Goal: Task Accomplishment & Management: Manage account settings

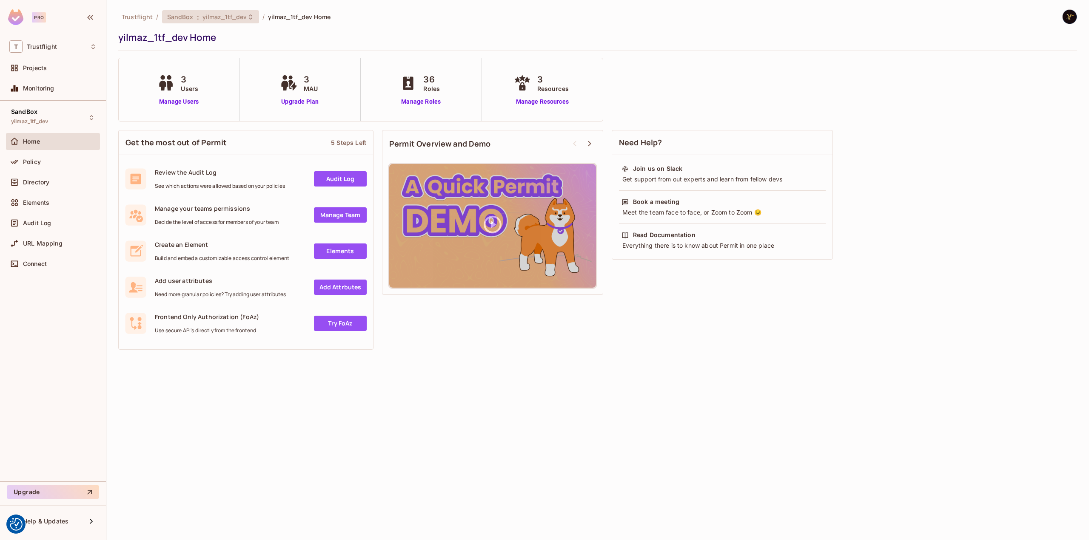
click at [233, 16] on span "yilmaz_1tf_dev" at bounding box center [224, 17] width 45 height 8
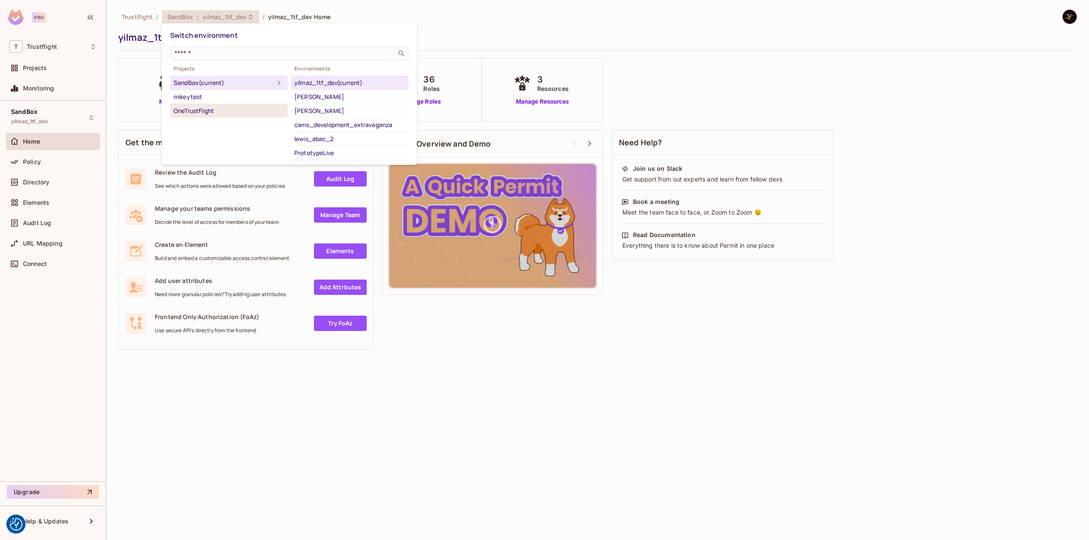
click at [231, 105] on li "OneTrustFlight" at bounding box center [228, 111] width 117 height 14
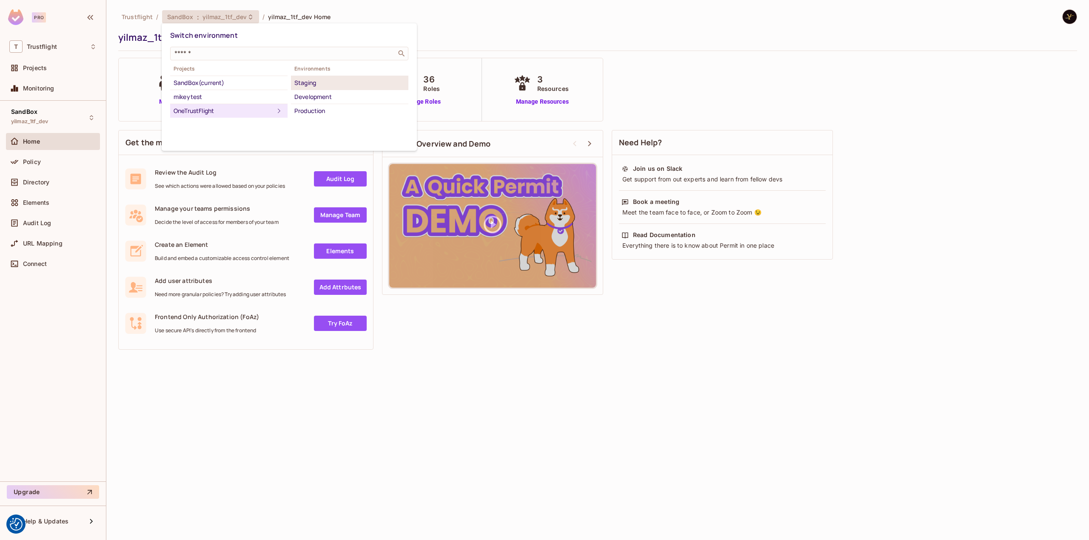
click at [334, 83] on div "Staging" at bounding box center [349, 83] width 111 height 10
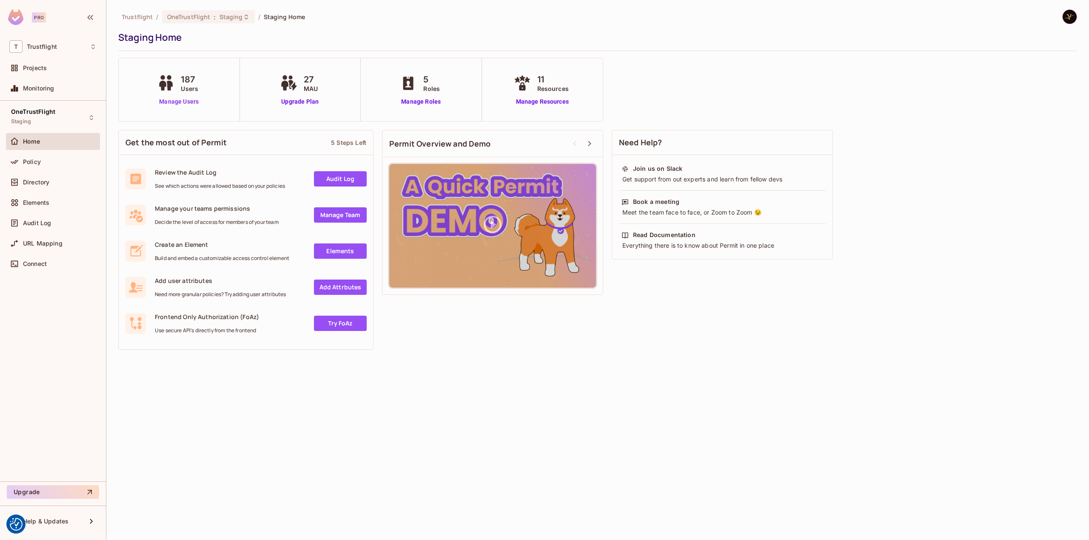
click at [162, 101] on link "Manage Users" at bounding box center [178, 101] width 47 height 9
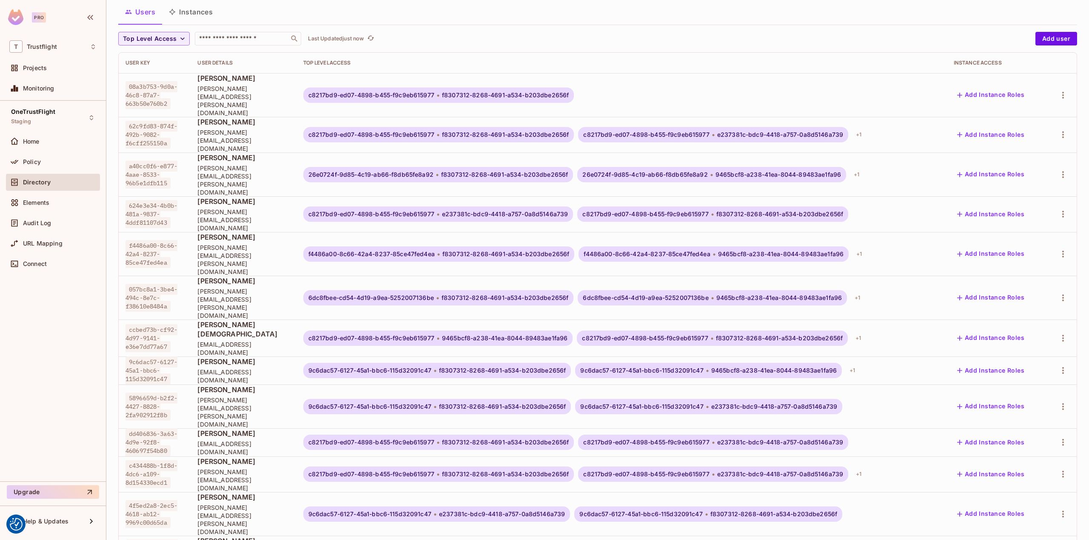
scroll to position [53, 0]
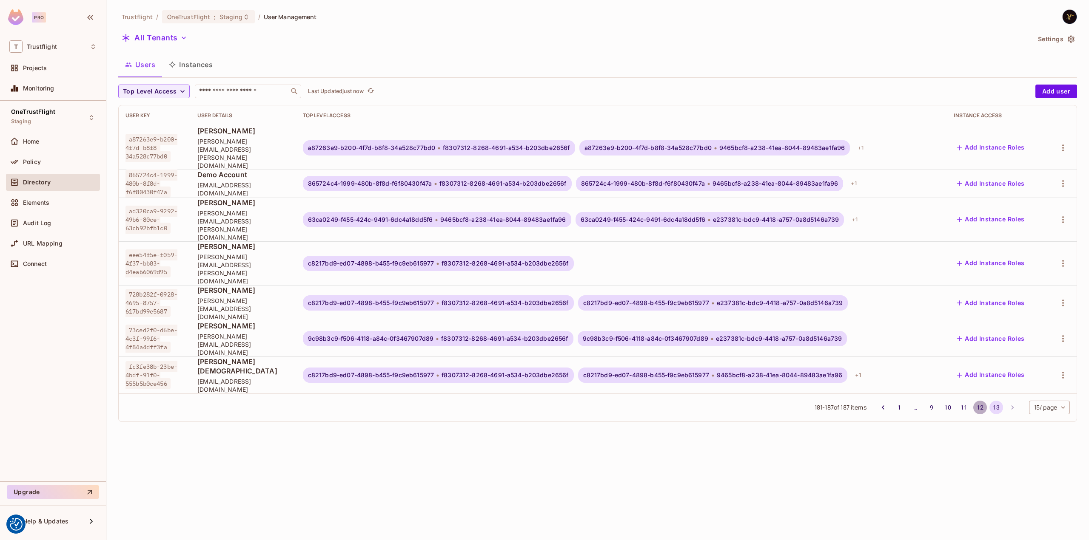
click at [977, 401] on button "12" at bounding box center [980, 408] width 14 height 14
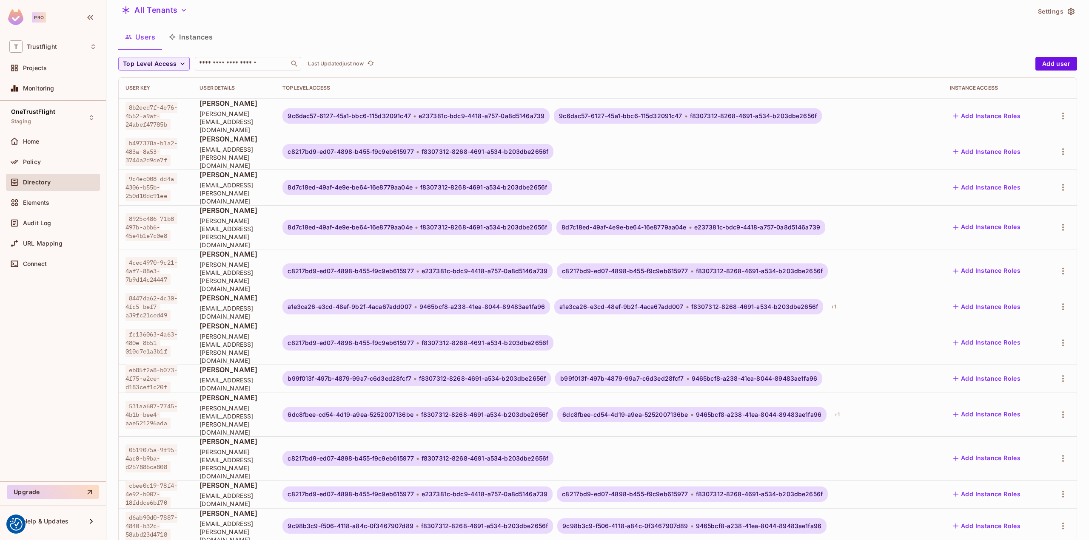
scroll to position [53, 0]
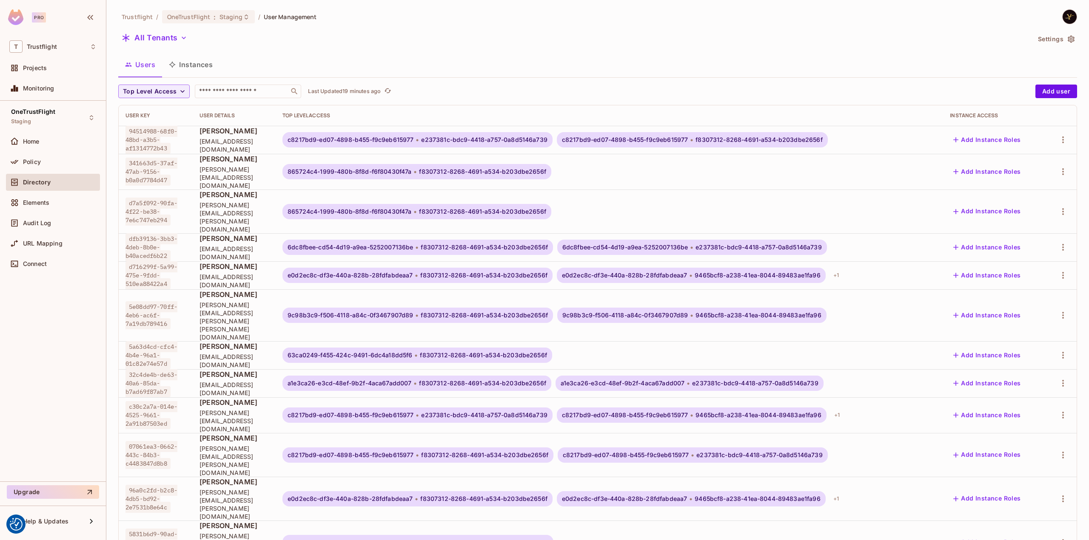
click at [188, 60] on button "Instances" at bounding box center [190, 64] width 57 height 21
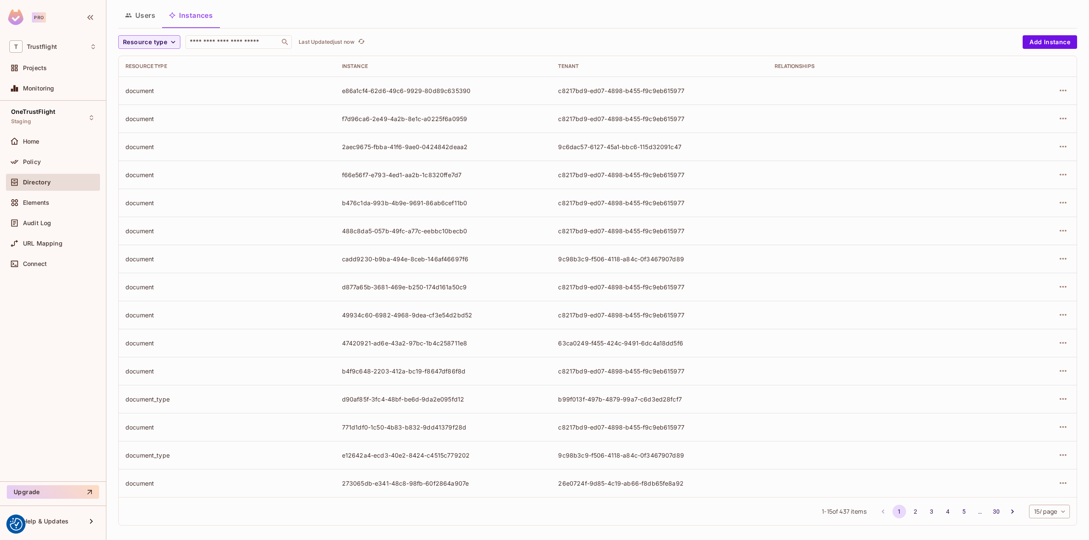
scroll to position [53, 0]
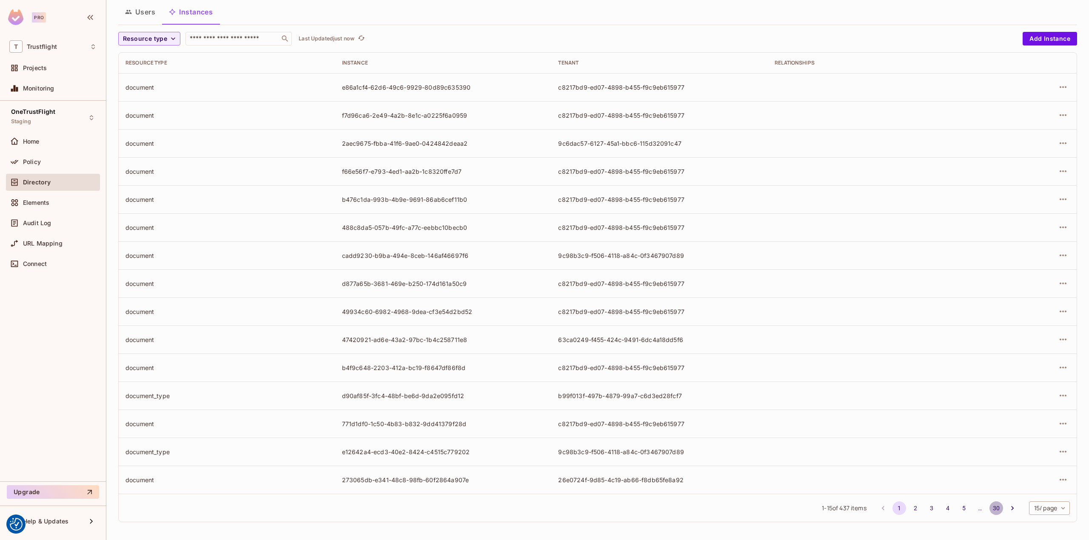
click at [989, 511] on button "30" at bounding box center [996, 509] width 14 height 14
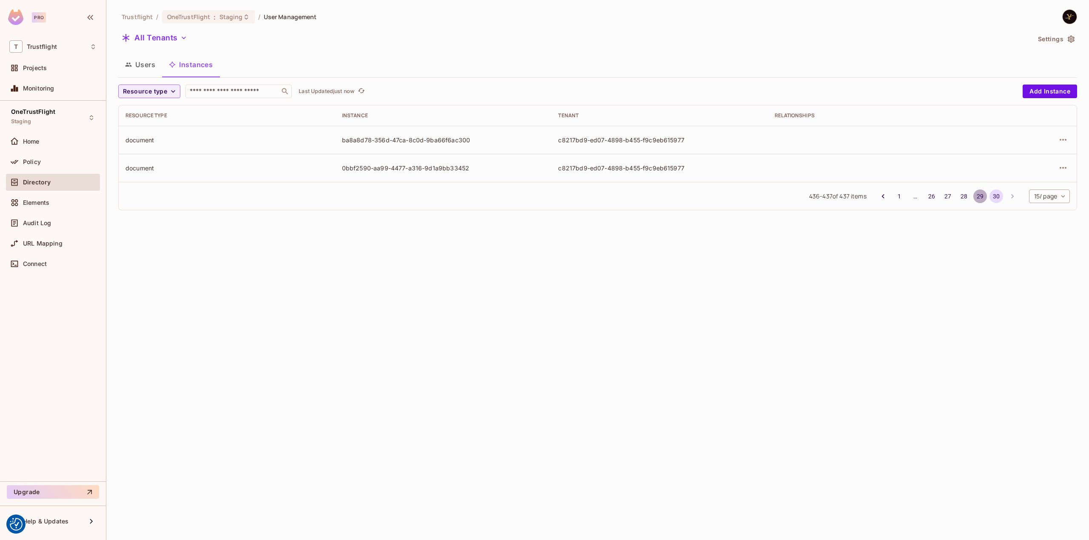
click at [976, 197] on button "29" at bounding box center [980, 197] width 14 height 14
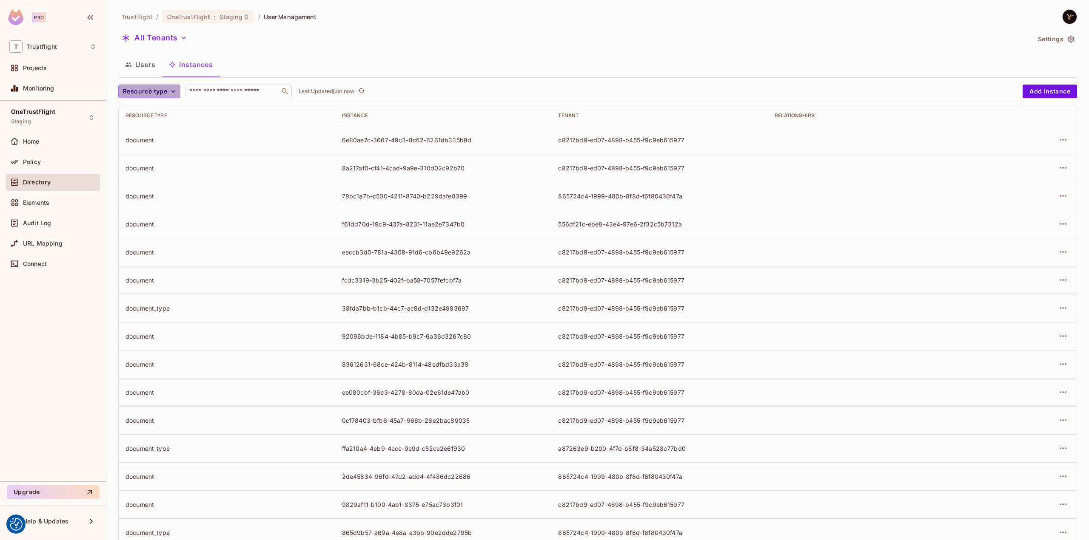
click at [161, 94] on span "Resource type" at bounding box center [145, 91] width 44 height 11
click at [398, 63] on div at bounding box center [544, 270] width 1089 height 540
click at [33, 159] on span "Policy" at bounding box center [32, 162] width 18 height 7
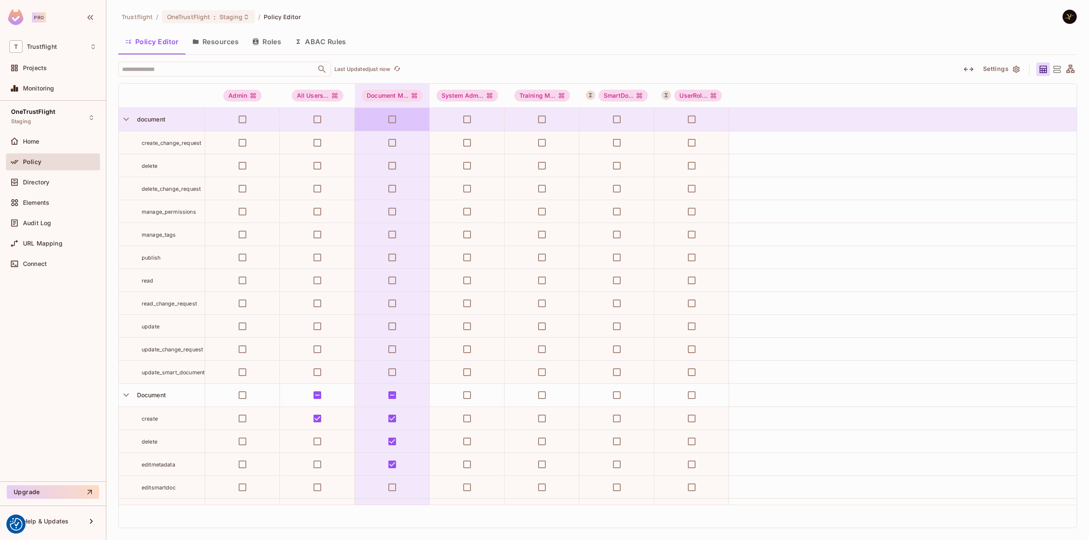
click at [318, 41] on button "ABAC Rules" at bounding box center [320, 41] width 65 height 21
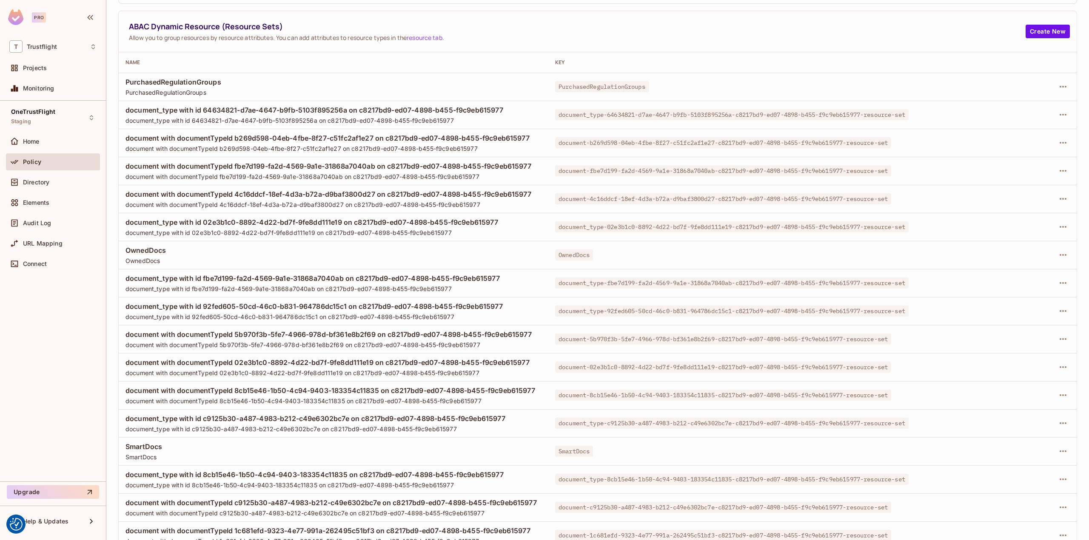
scroll to position [176, 0]
click at [1058, 113] on icon "button" at bounding box center [1063, 115] width 10 height 10
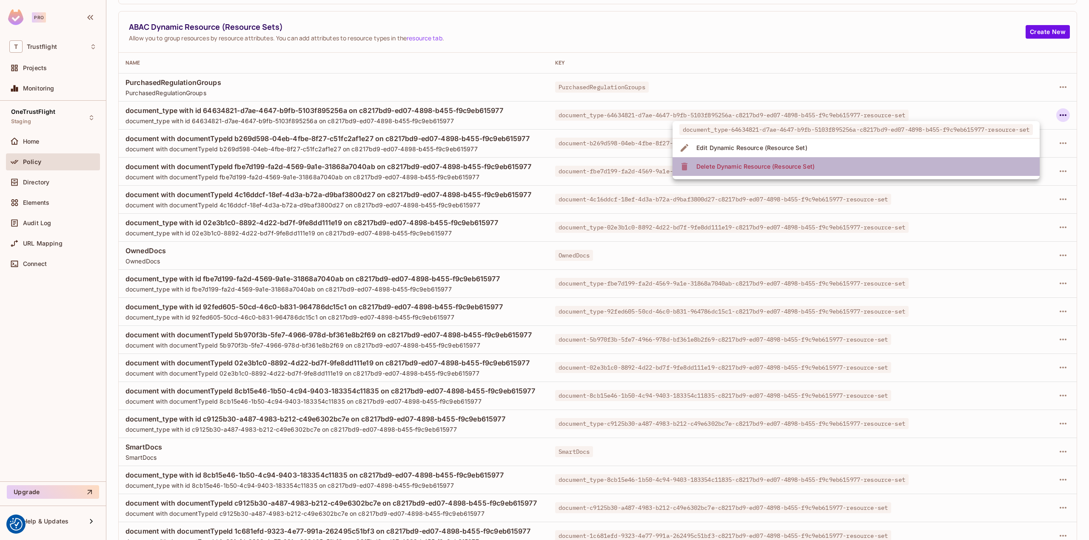
click at [743, 171] on span "Delete Dynamic Resource (Resource Set)" at bounding box center [755, 167] width 123 height 14
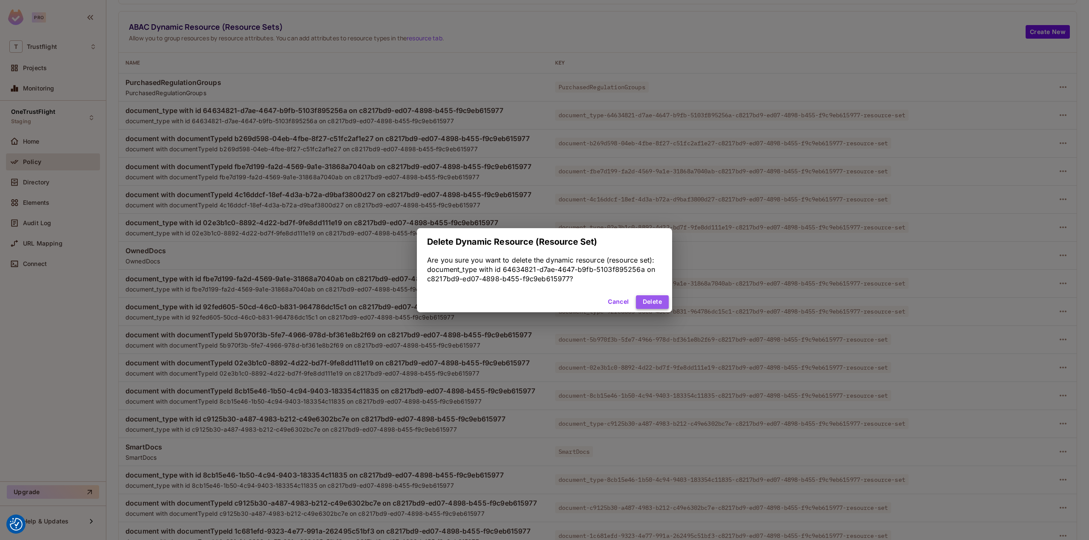
click at [645, 300] on button "Delete" at bounding box center [652, 303] width 33 height 14
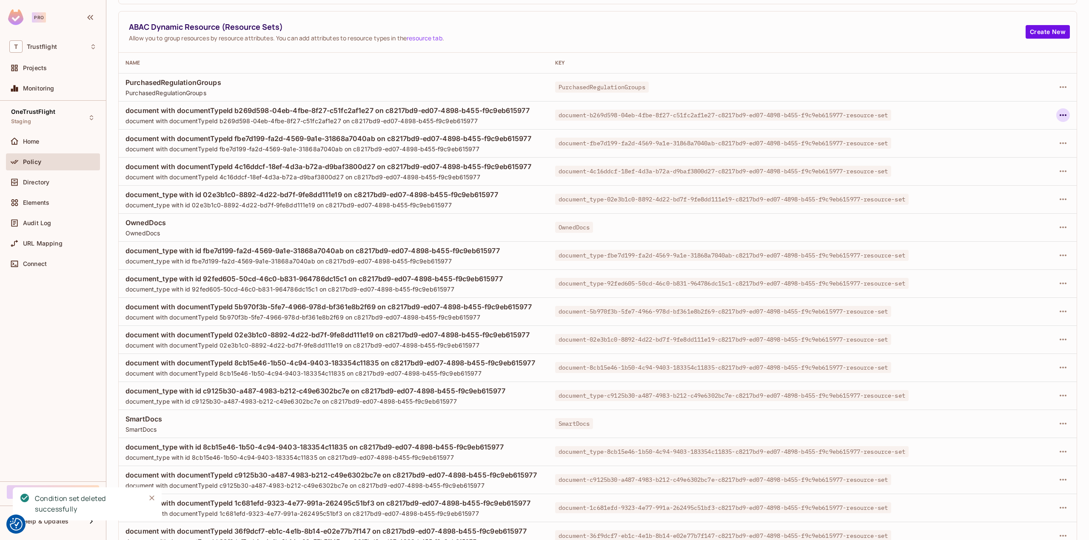
click at [1058, 114] on icon "button" at bounding box center [1063, 115] width 10 height 10
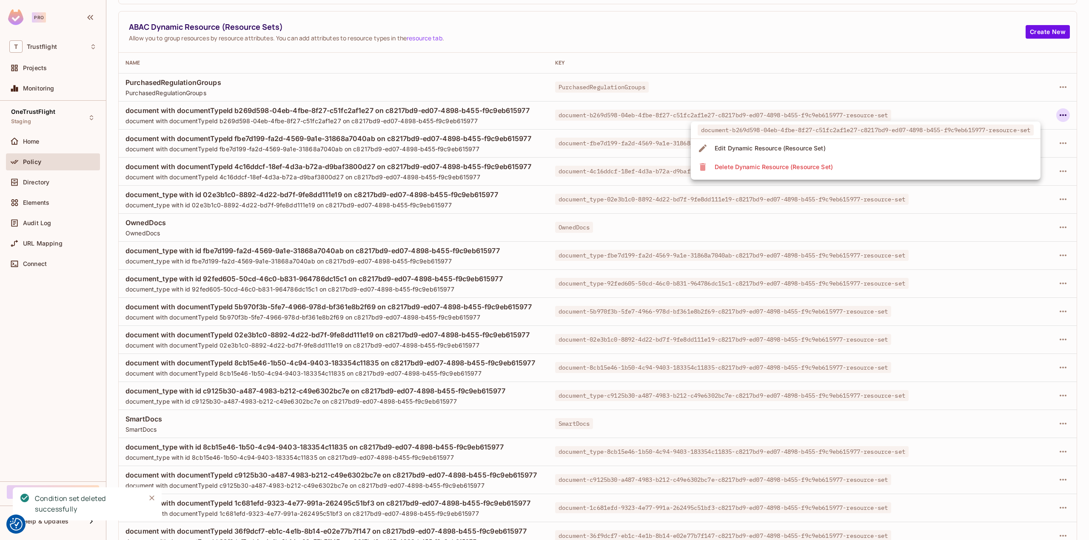
click at [934, 165] on li "Delete Dynamic Resource (Resource Set)" at bounding box center [866, 167] width 350 height 19
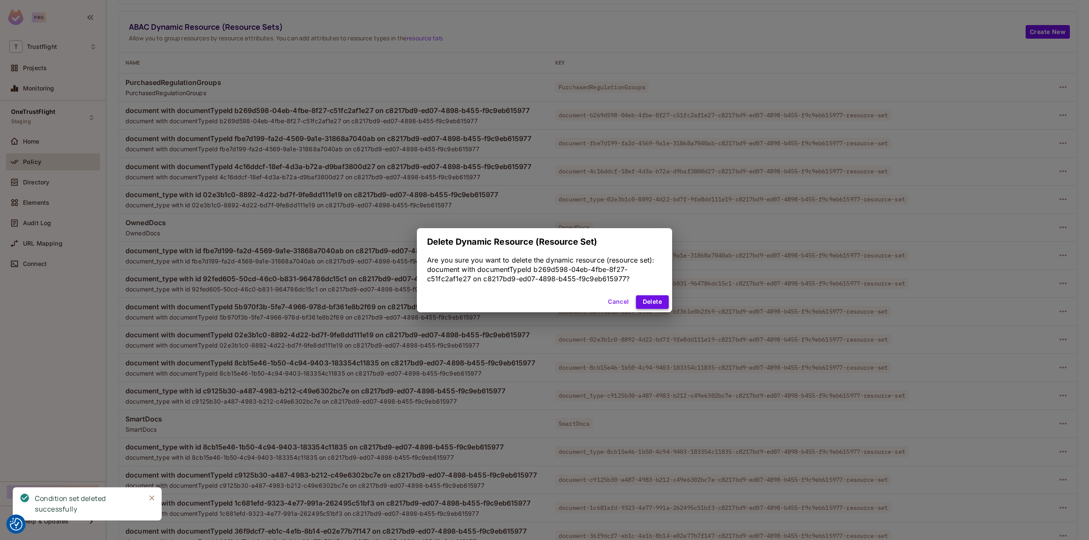
click at [645, 299] on button "Delete" at bounding box center [652, 303] width 33 height 14
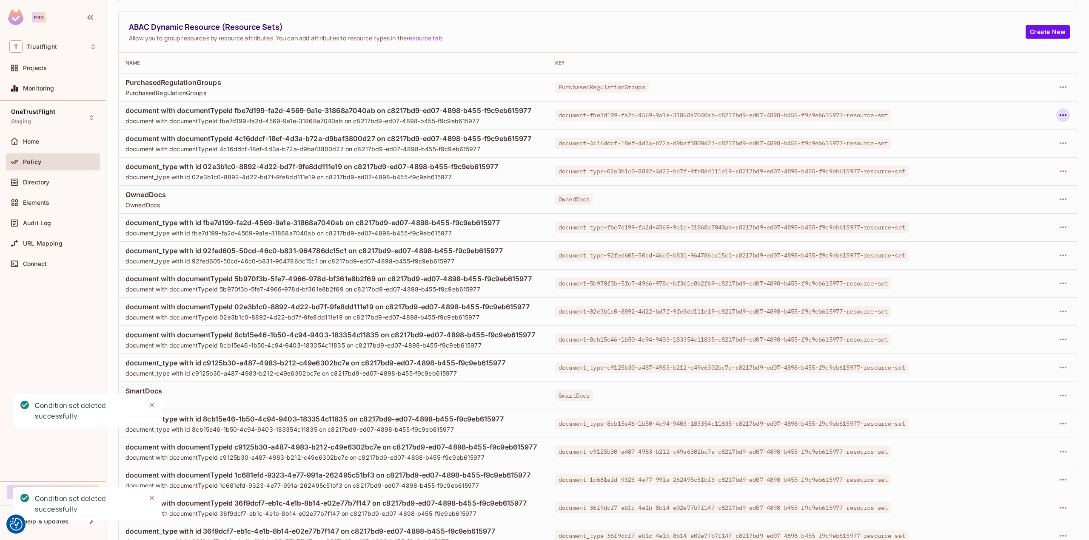
click at [1058, 116] on icon "button" at bounding box center [1063, 115] width 10 height 10
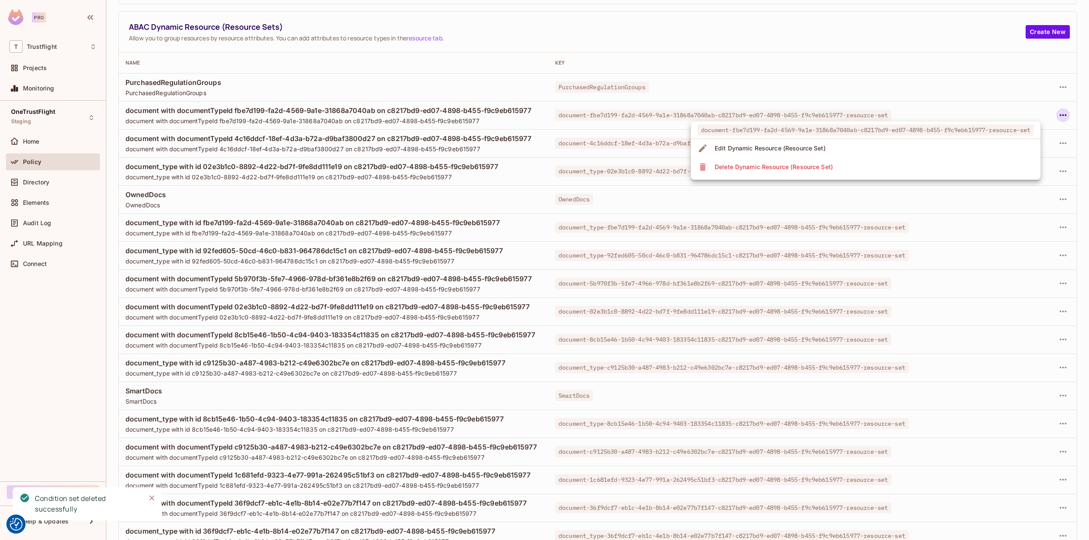
click at [975, 169] on li "Delete Dynamic Resource (Resource Set)" at bounding box center [866, 167] width 350 height 19
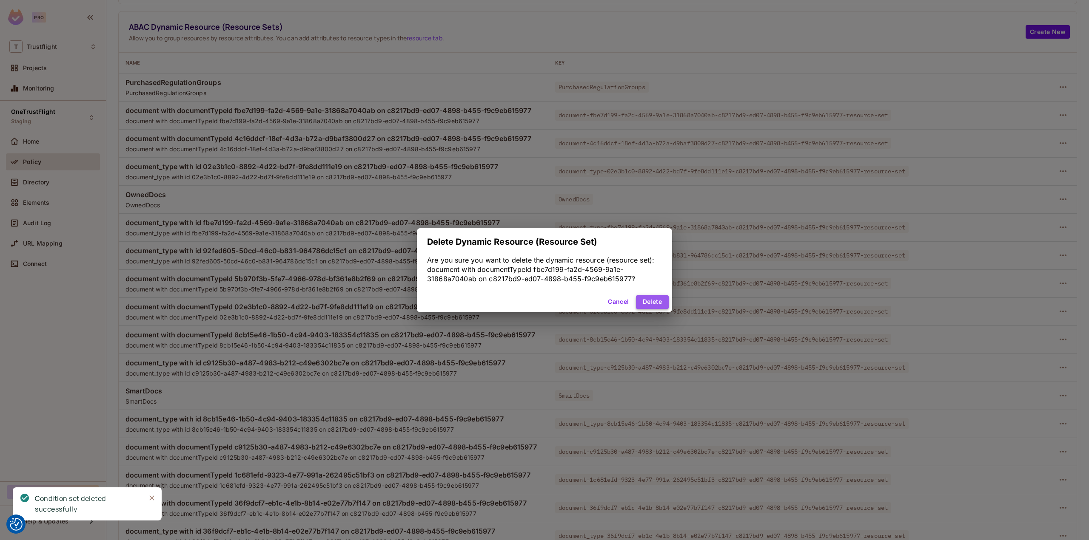
click at [645, 299] on button "Delete" at bounding box center [652, 303] width 33 height 14
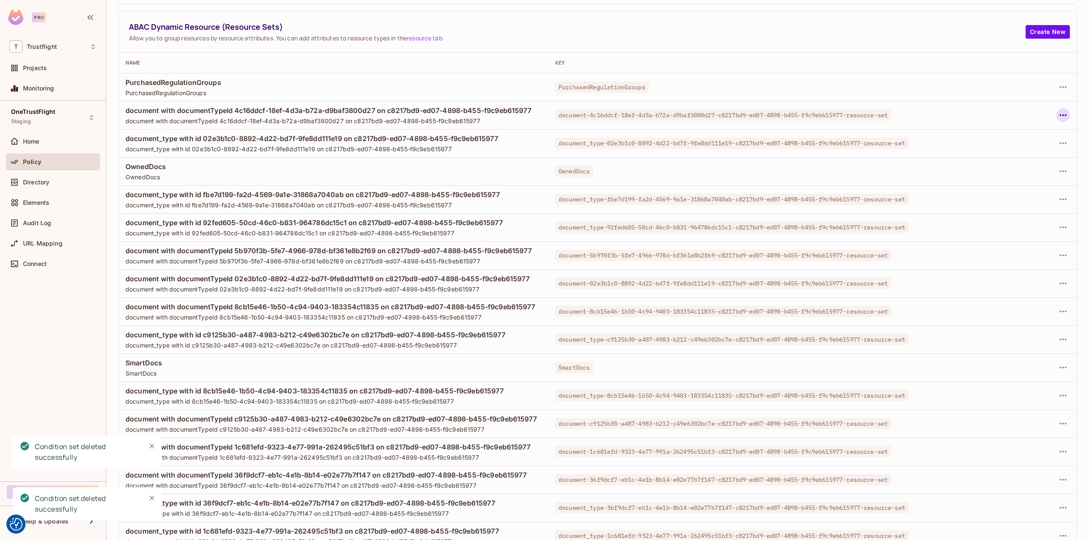
click at [1059, 115] on icon "button" at bounding box center [1062, 115] width 7 height 2
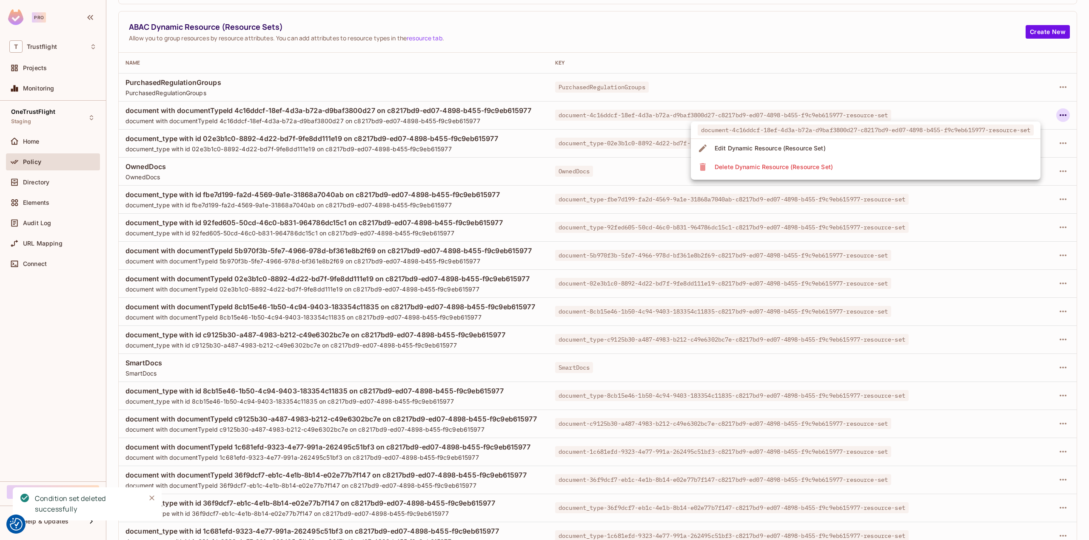
click at [864, 163] on li "Delete Dynamic Resource (Resource Set)" at bounding box center [866, 167] width 350 height 19
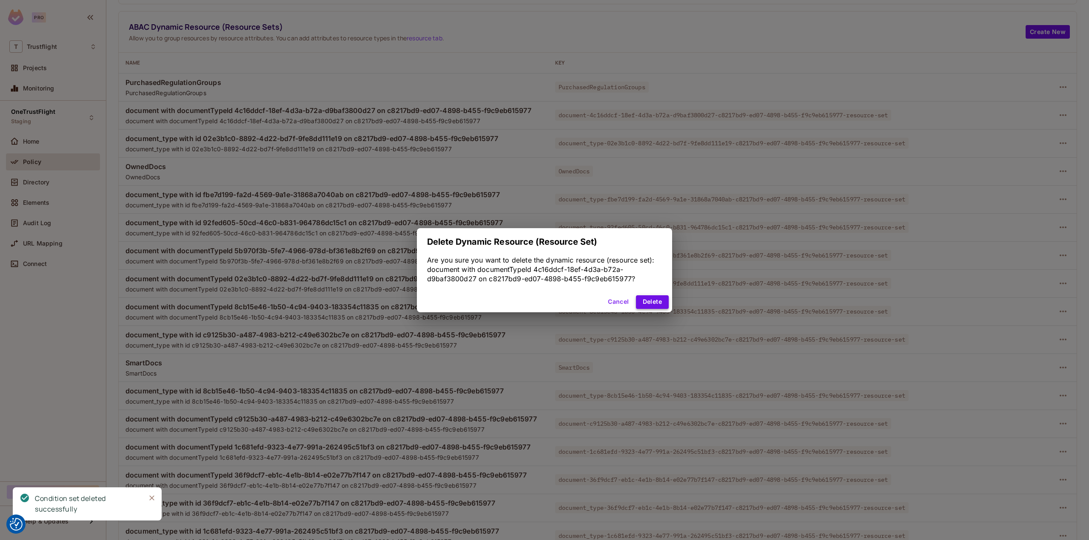
drag, startPoint x: 651, startPoint y: 304, endPoint x: 665, endPoint y: 297, distance: 15.8
click at [651, 304] on button "Delete" at bounding box center [652, 303] width 33 height 14
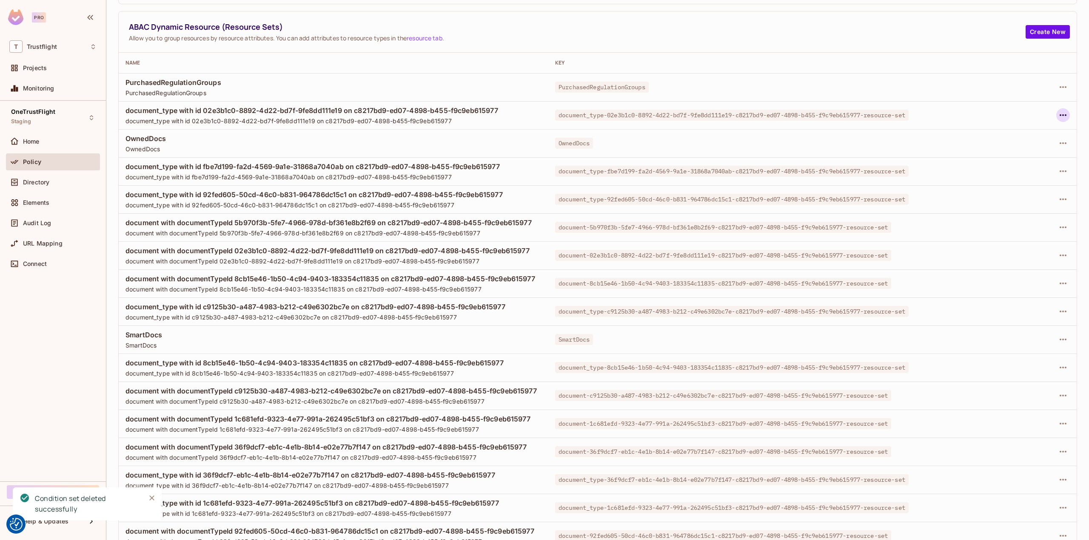
click at [1056, 120] on button "button" at bounding box center [1063, 115] width 14 height 14
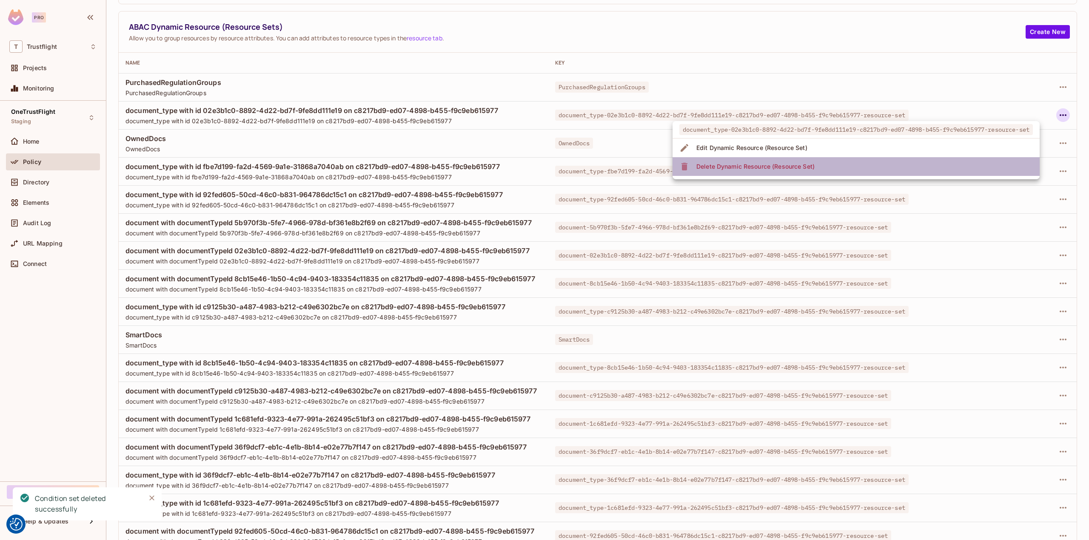
click at [817, 169] on span "Delete Dynamic Resource (Resource Set)" at bounding box center [755, 167] width 123 height 14
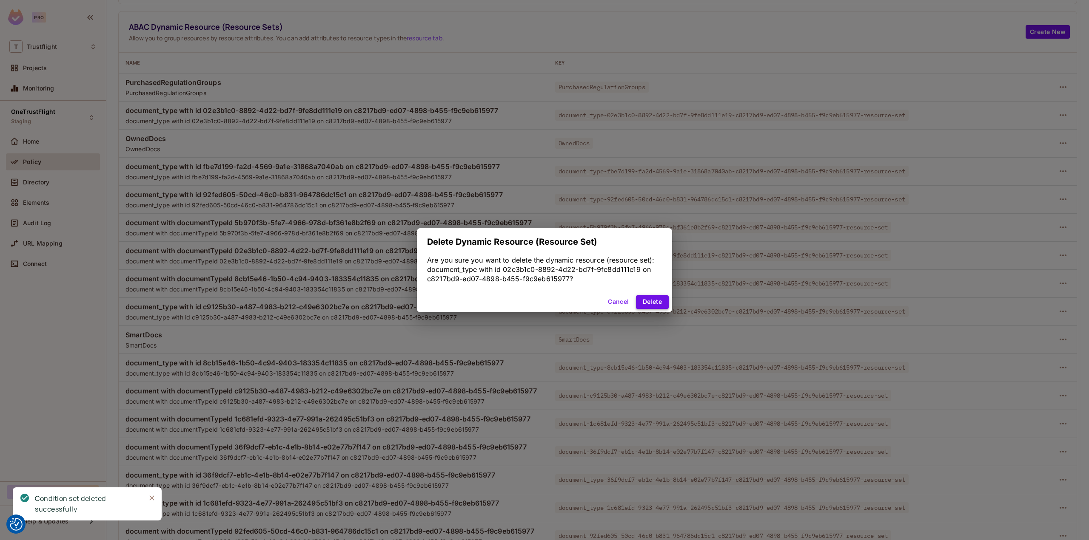
click at [661, 307] on button "Delete" at bounding box center [652, 303] width 33 height 14
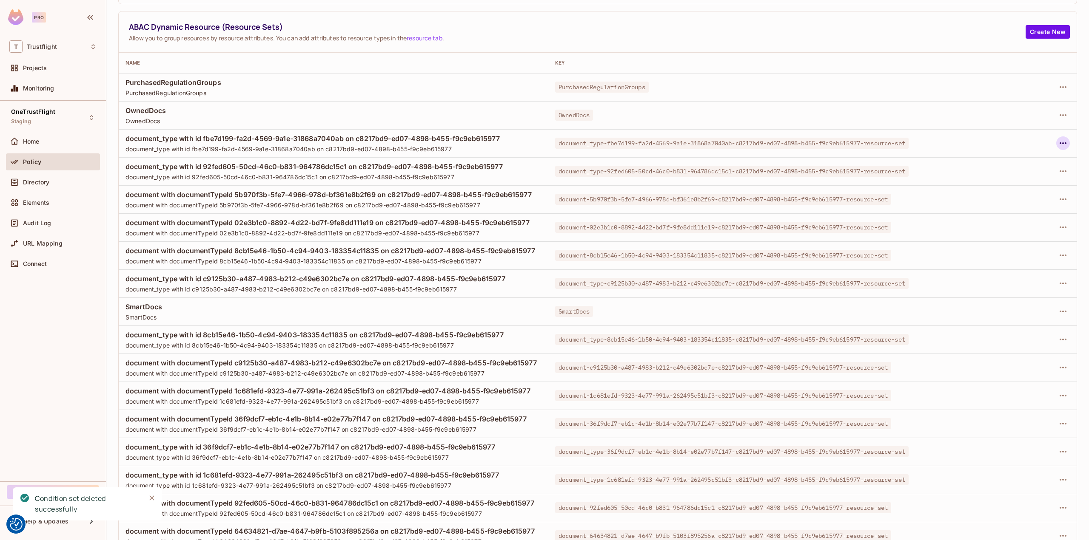
click at [1059, 142] on icon "button" at bounding box center [1062, 143] width 7 height 2
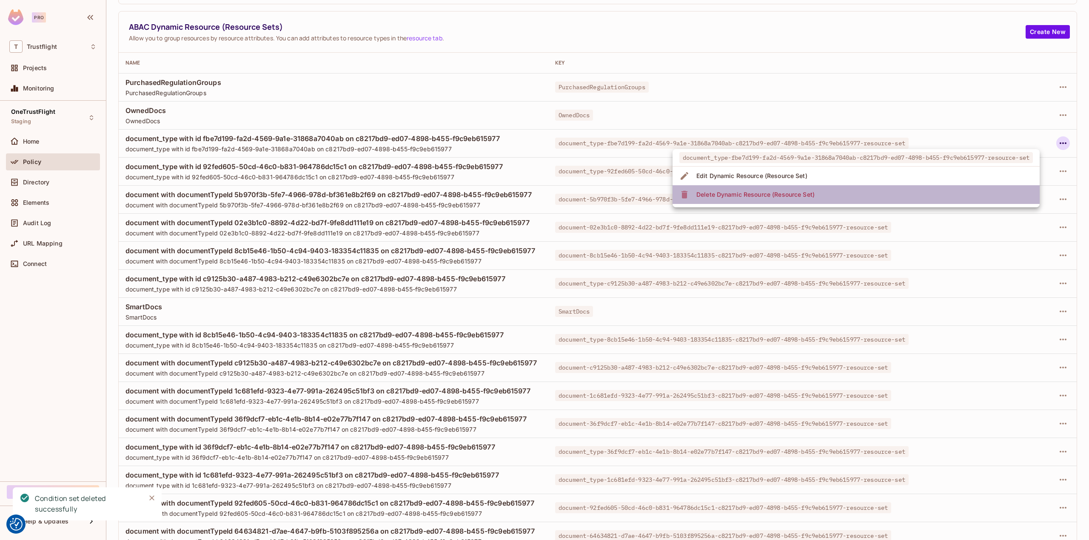
click at [868, 194] on li "Delete Dynamic Resource (Resource Set)" at bounding box center [855, 194] width 367 height 19
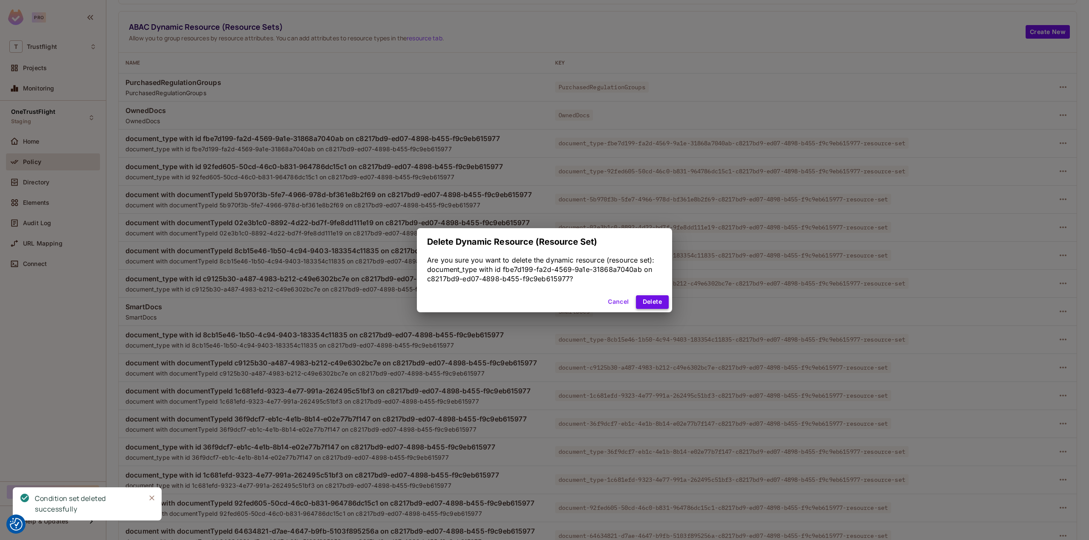
click at [644, 298] on button "Delete" at bounding box center [652, 303] width 33 height 14
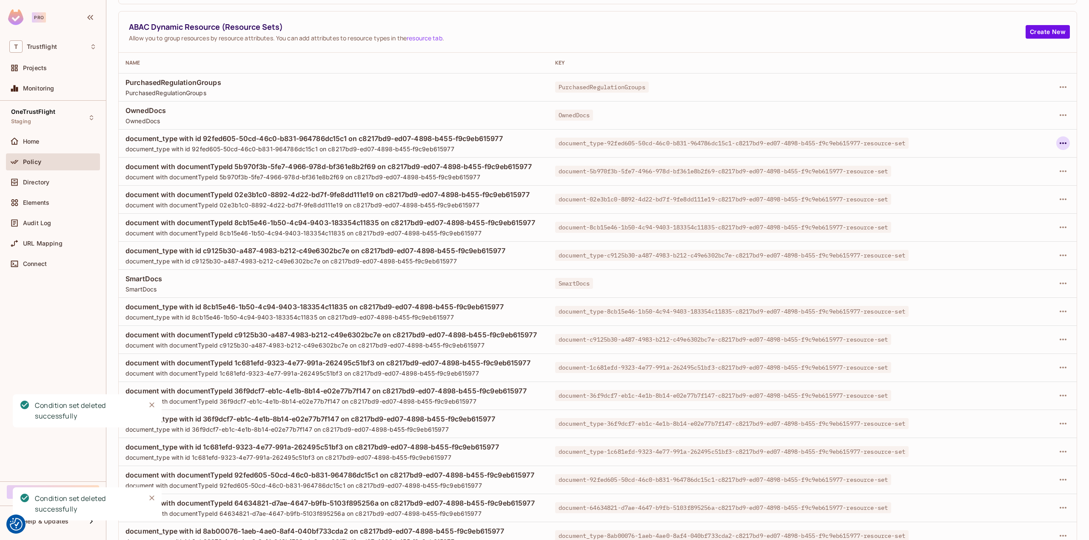
click at [1060, 148] on button "button" at bounding box center [1063, 143] width 14 height 14
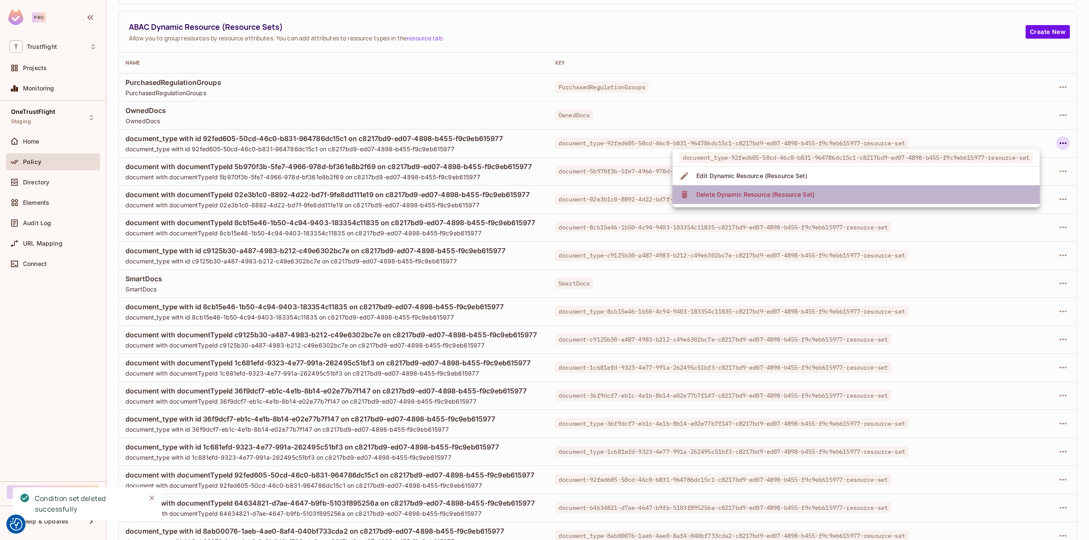
click at [958, 195] on li "Delete Dynamic Resource (Resource Set)" at bounding box center [855, 194] width 367 height 19
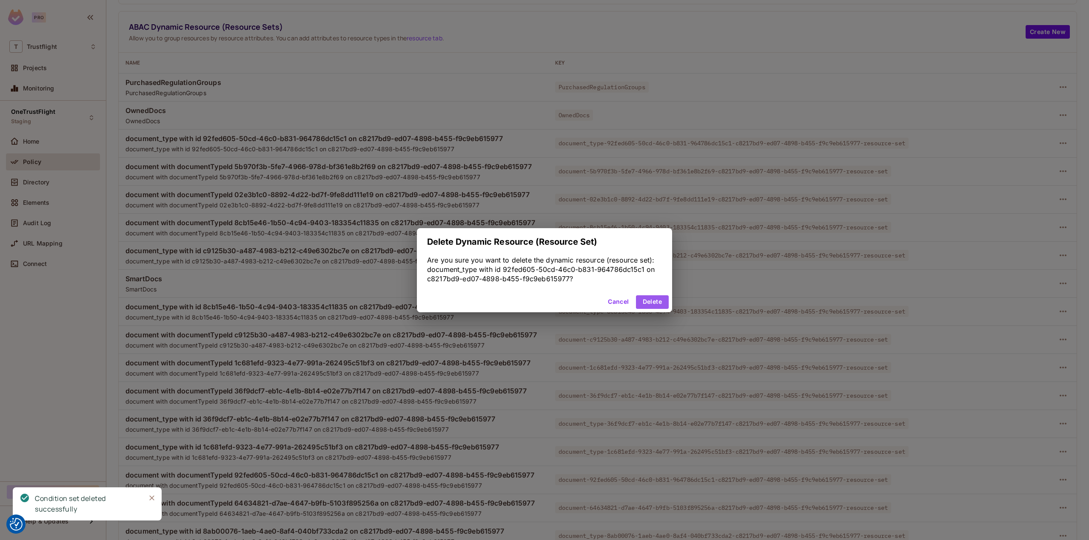
drag, startPoint x: 652, startPoint y: 297, endPoint x: 698, endPoint y: 299, distance: 46.4
click at [652, 298] on button "Delete" at bounding box center [652, 303] width 33 height 14
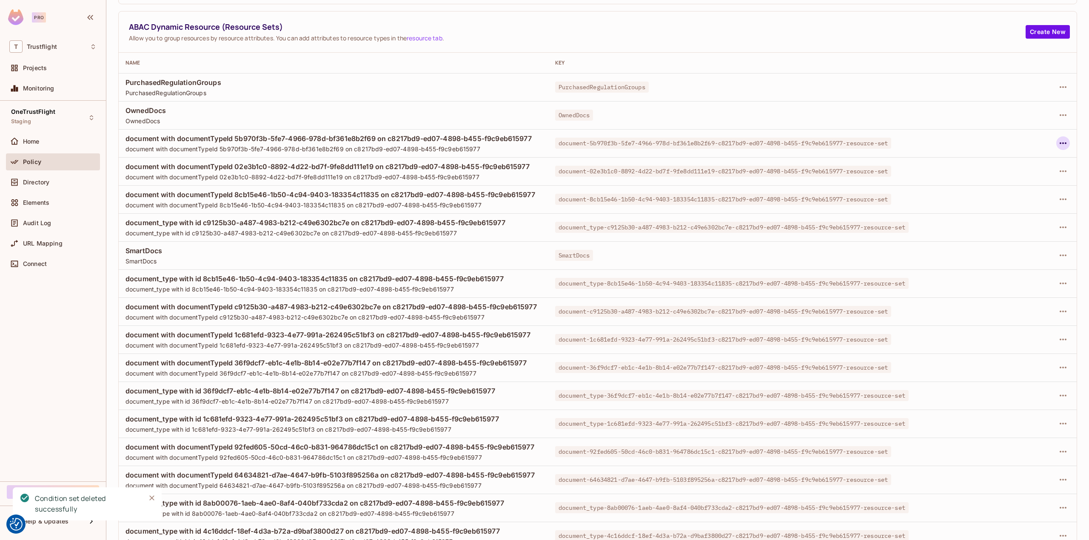
click at [1058, 139] on icon "button" at bounding box center [1063, 143] width 10 height 10
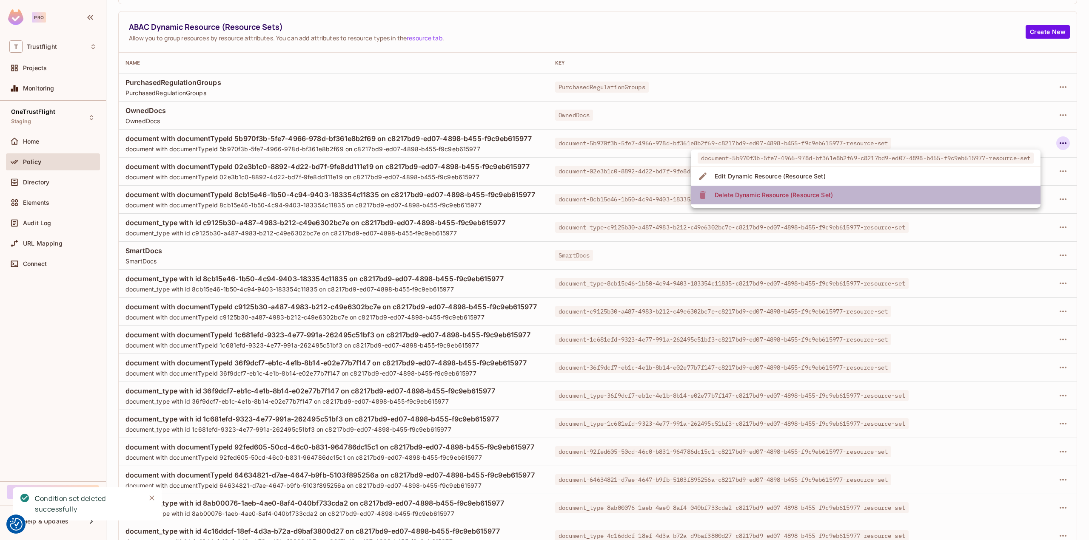
click at [864, 202] on li "Delete Dynamic Resource (Resource Set)" at bounding box center [866, 195] width 350 height 19
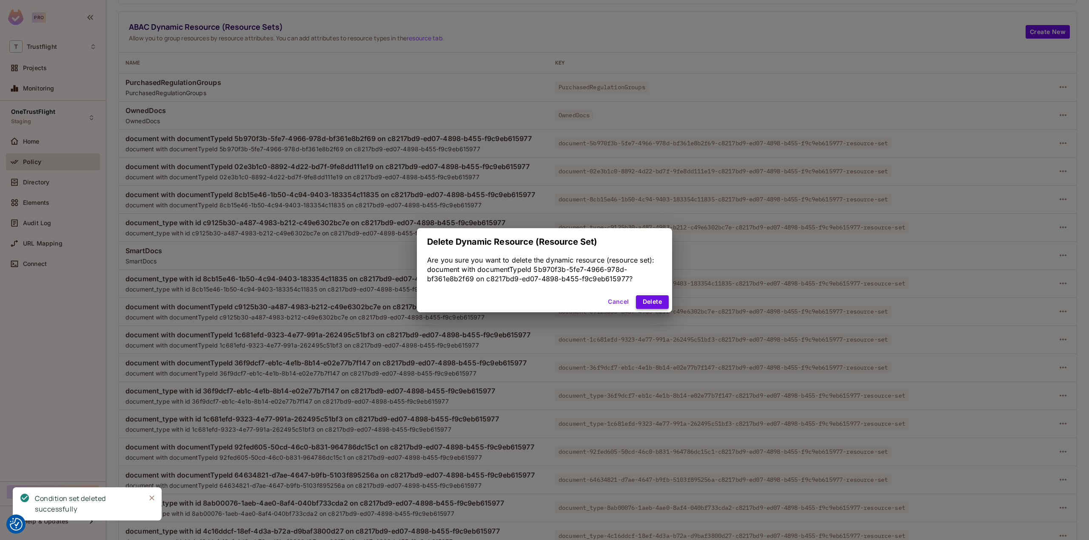
drag, startPoint x: 648, startPoint y: 295, endPoint x: 655, endPoint y: 304, distance: 11.3
click at [651, 298] on div "Cancel Delete" at bounding box center [544, 302] width 255 height 20
click at [655, 304] on button "Delete" at bounding box center [652, 303] width 33 height 14
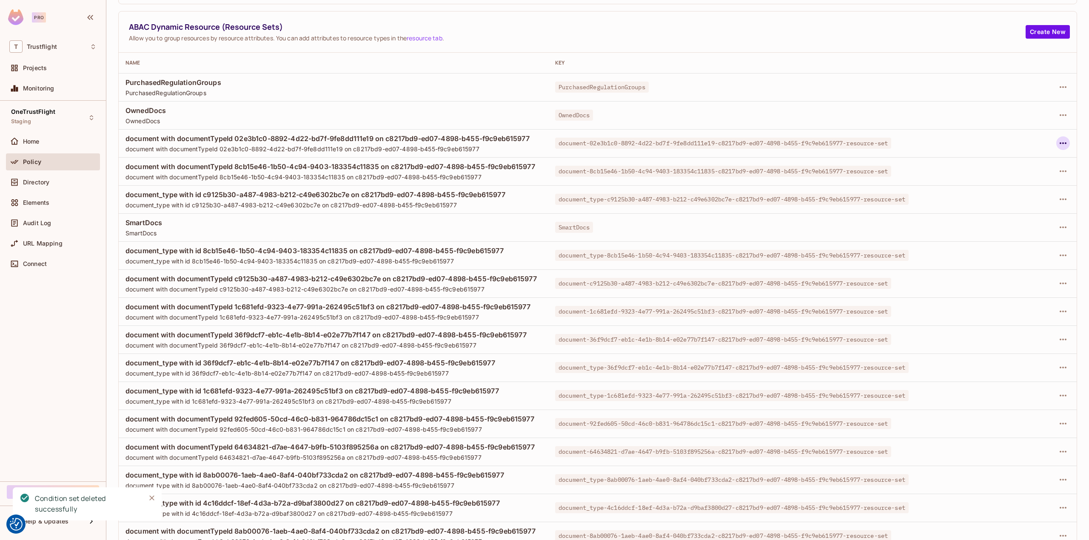
click at [1060, 140] on icon "button" at bounding box center [1063, 143] width 10 height 10
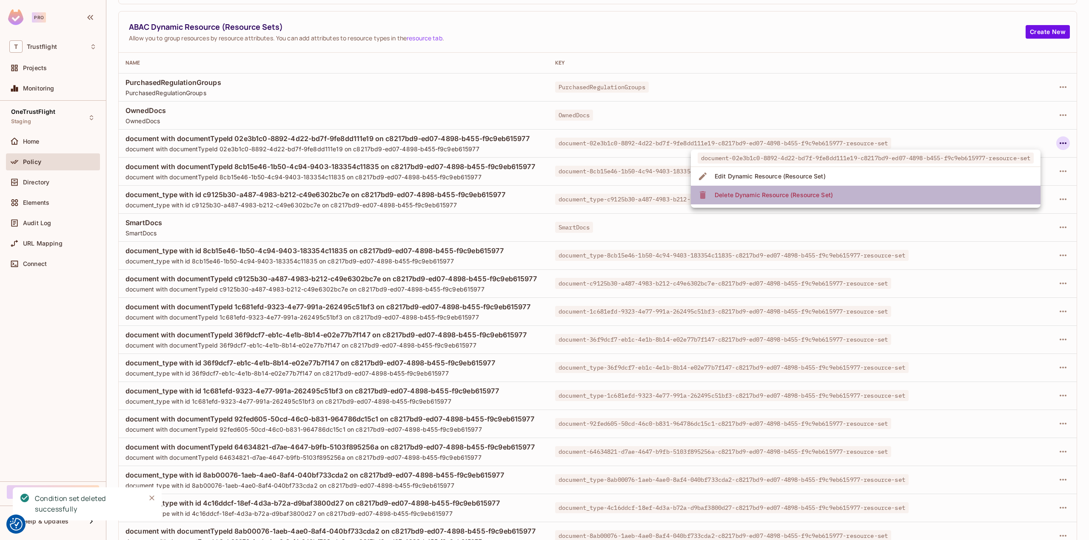
click at [750, 187] on li "Delete Dynamic Resource (Resource Set)" at bounding box center [866, 195] width 350 height 19
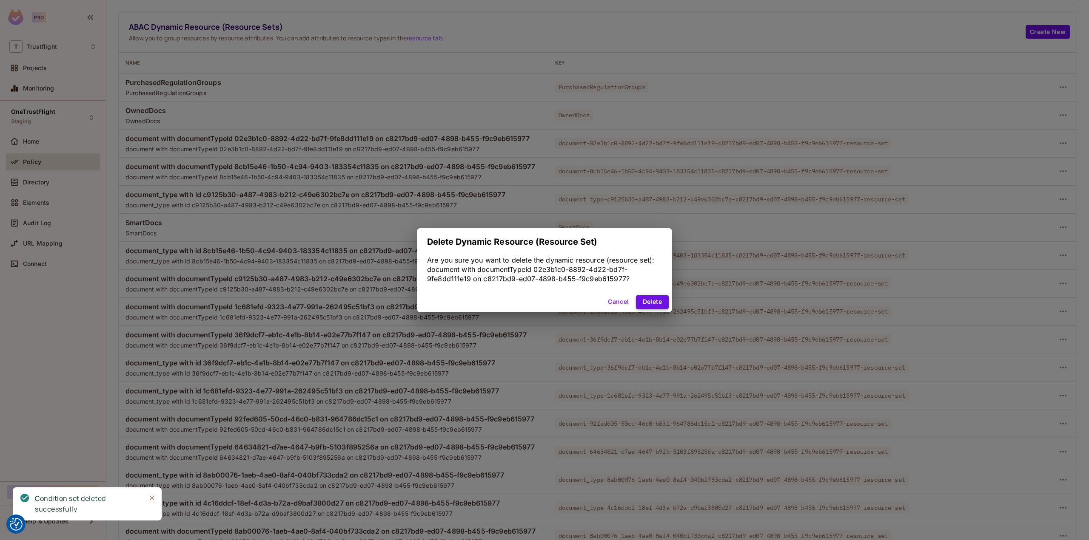
click at [658, 301] on button "Delete" at bounding box center [652, 303] width 33 height 14
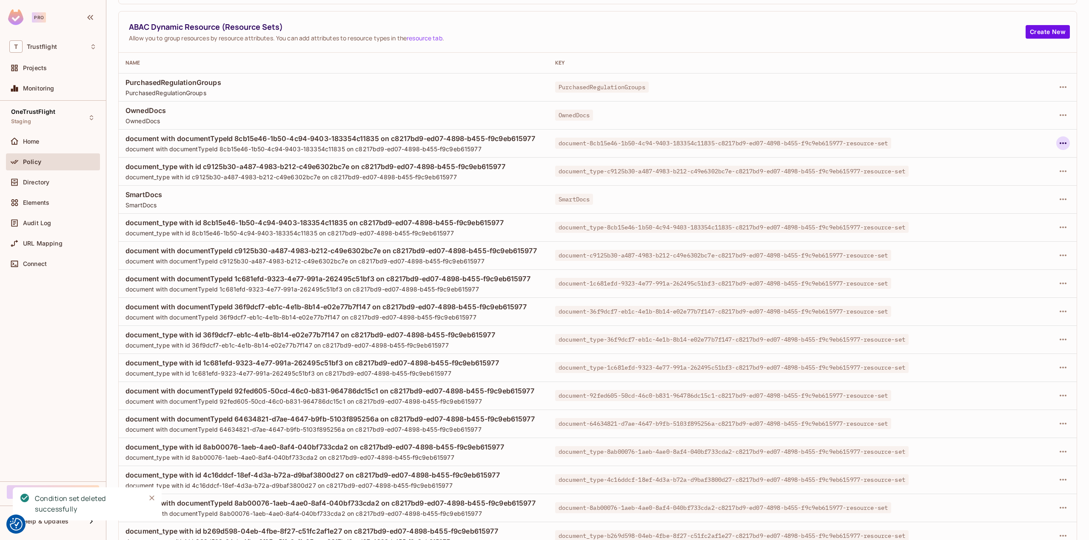
click at [1058, 140] on icon "button" at bounding box center [1063, 143] width 10 height 10
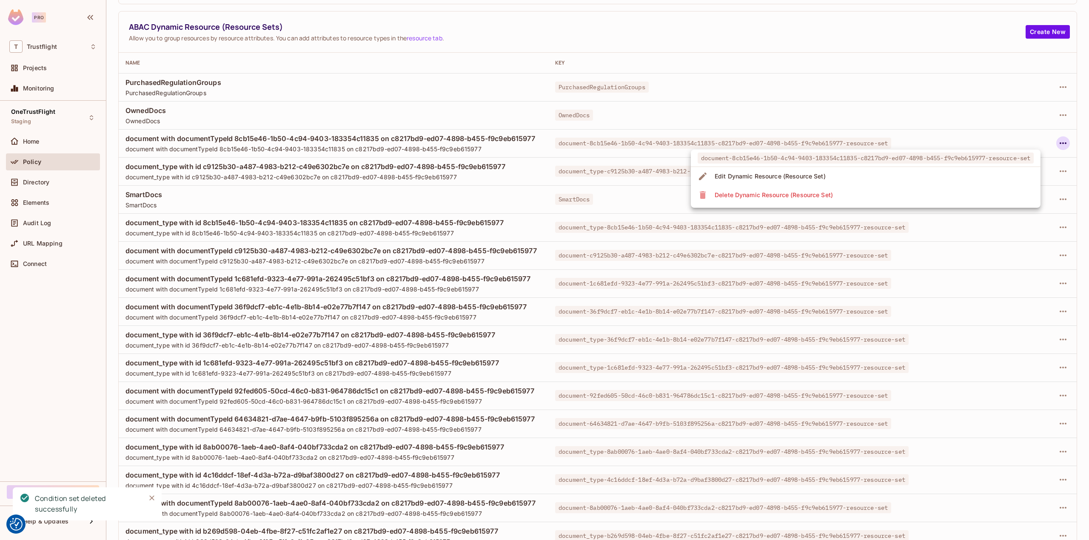
click at [854, 188] on li "Delete Dynamic Resource (Resource Set)" at bounding box center [866, 195] width 350 height 19
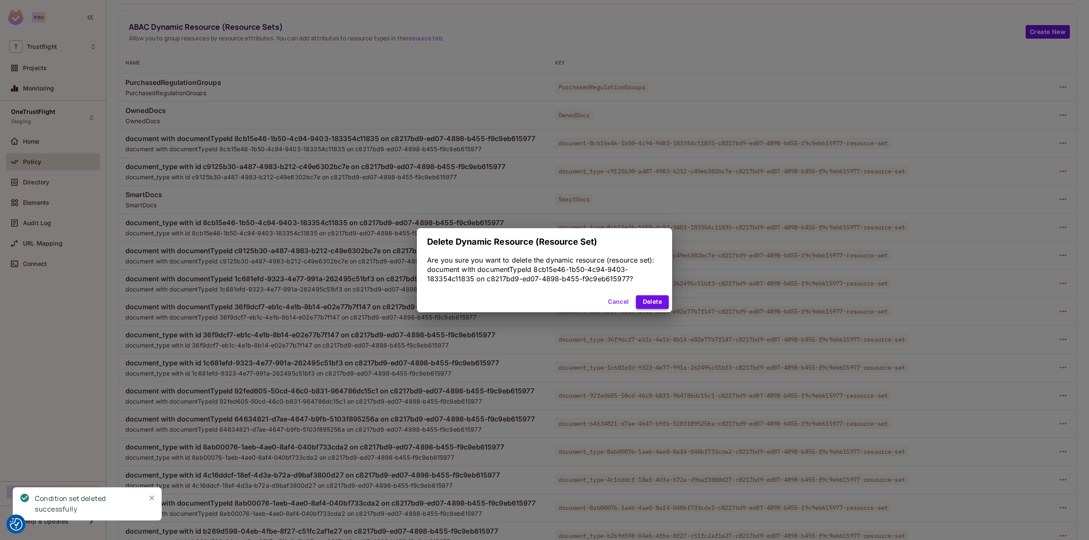
click at [655, 304] on button "Delete" at bounding box center [652, 303] width 33 height 14
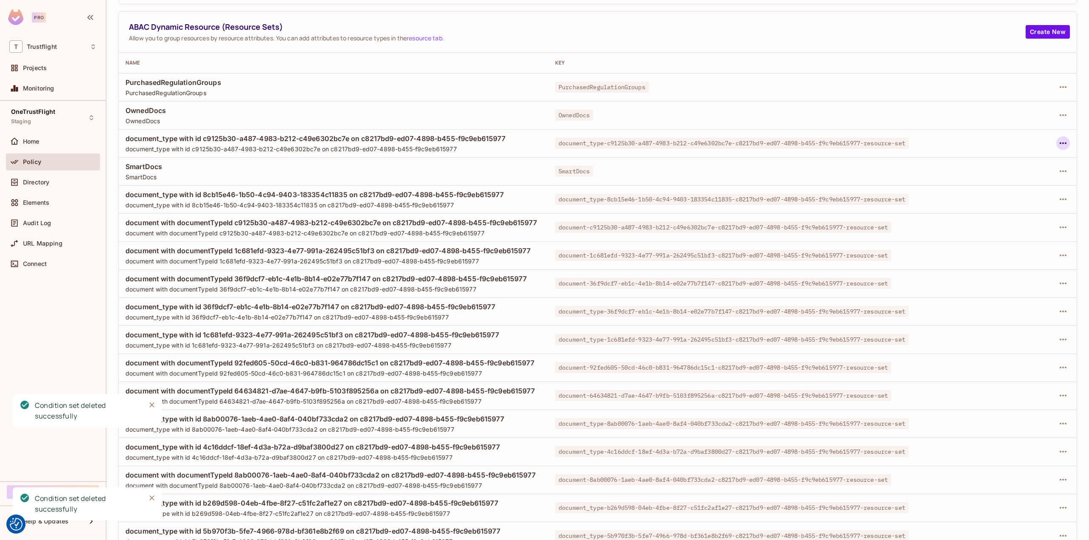
click at [1058, 141] on icon "button" at bounding box center [1063, 143] width 10 height 10
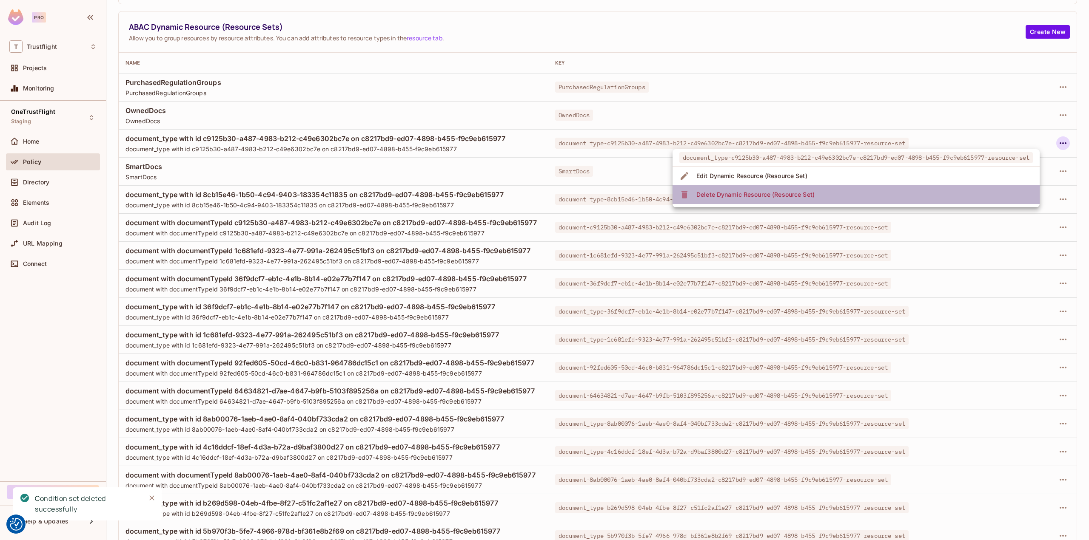
click at [725, 192] on div "Delete Dynamic Resource (Resource Set)" at bounding box center [755, 195] width 118 height 9
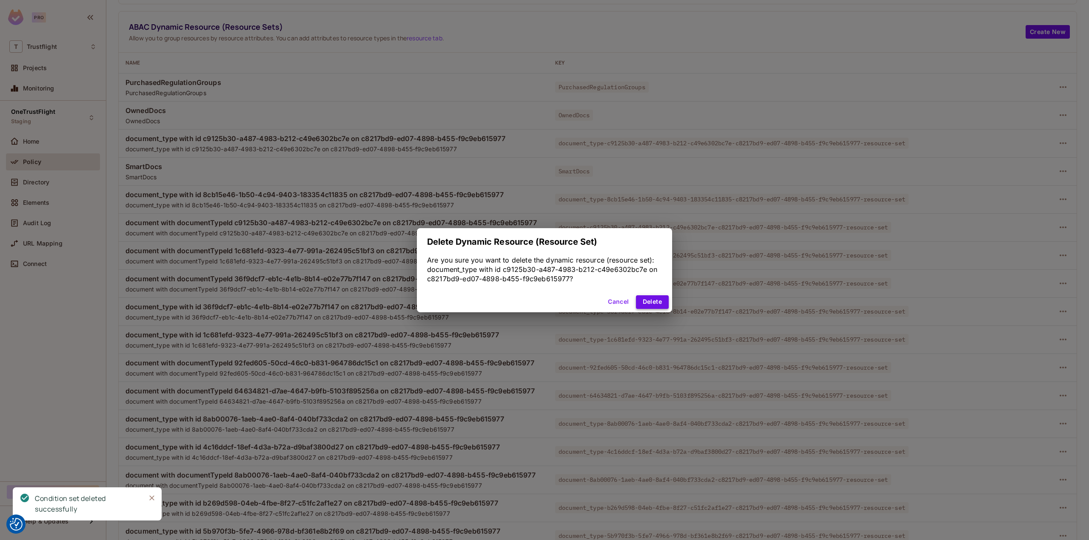
click at [654, 298] on button "Delete" at bounding box center [652, 303] width 33 height 14
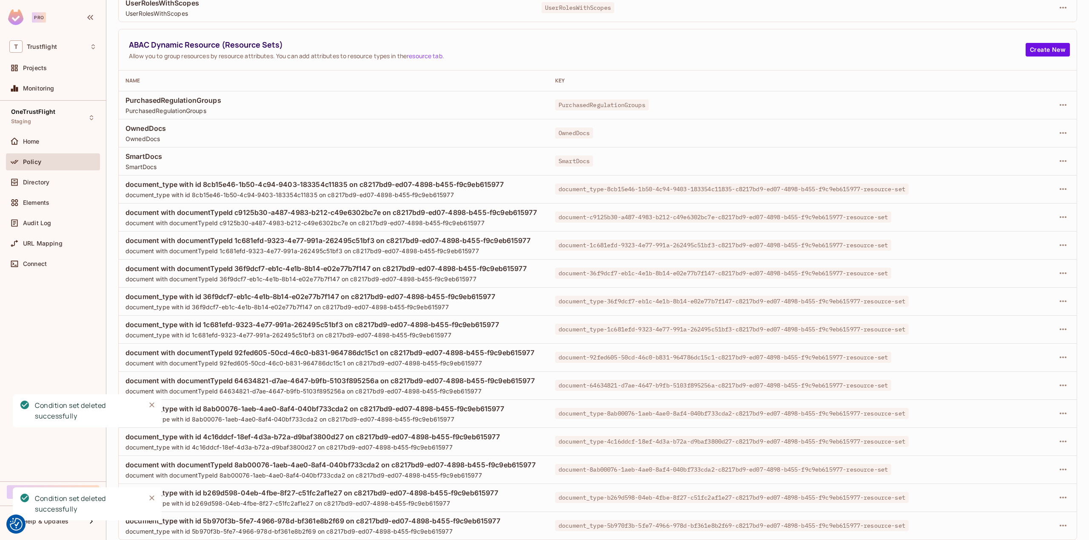
scroll to position [161, 0]
click at [1061, 526] on icon "button" at bounding box center [1063, 526] width 10 height 10
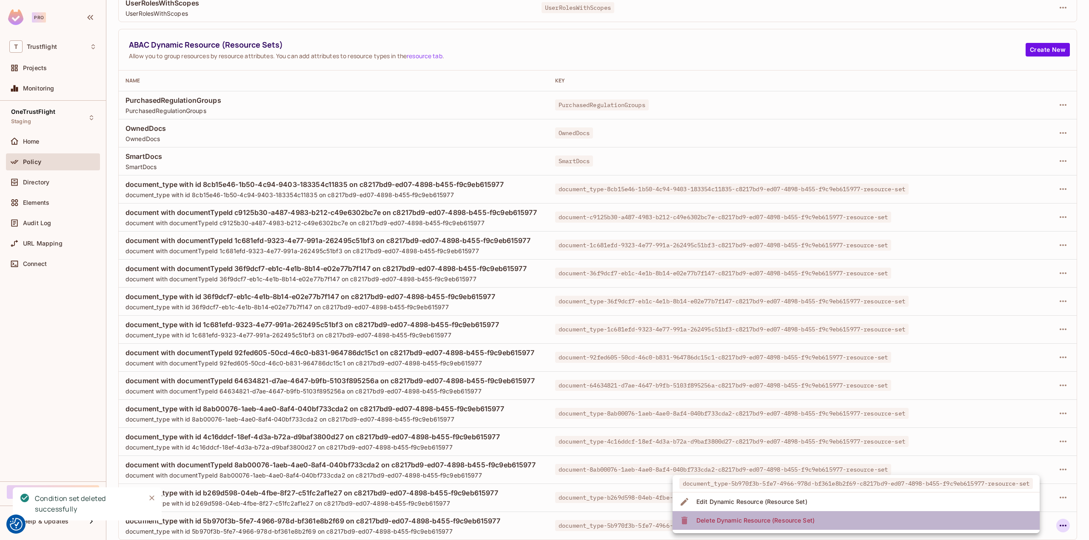
click at [1007, 521] on li "Delete Dynamic Resource (Resource Set)" at bounding box center [855, 521] width 367 height 19
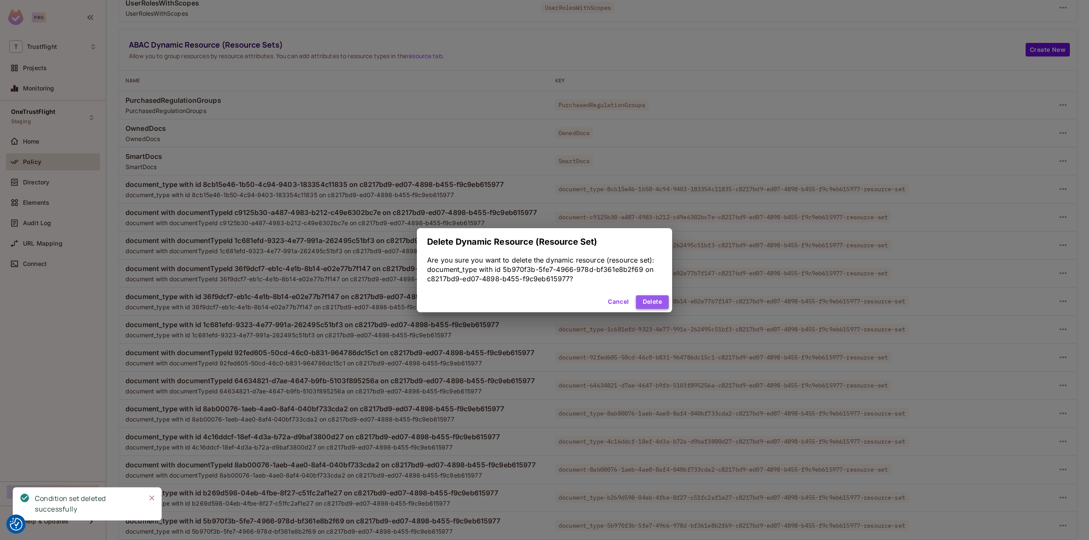
click at [653, 300] on button "Delete" at bounding box center [652, 303] width 33 height 14
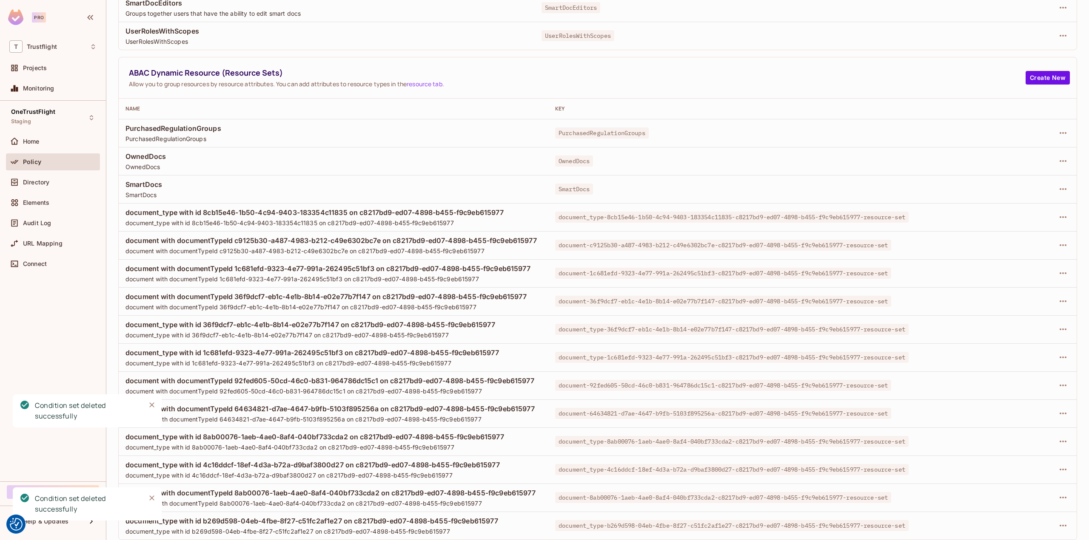
scroll to position [133, 0]
click at [1059, 504] on div at bounding box center [1023, 498] width 94 height 14
click at [1058, 501] on icon "button" at bounding box center [1063, 498] width 10 height 10
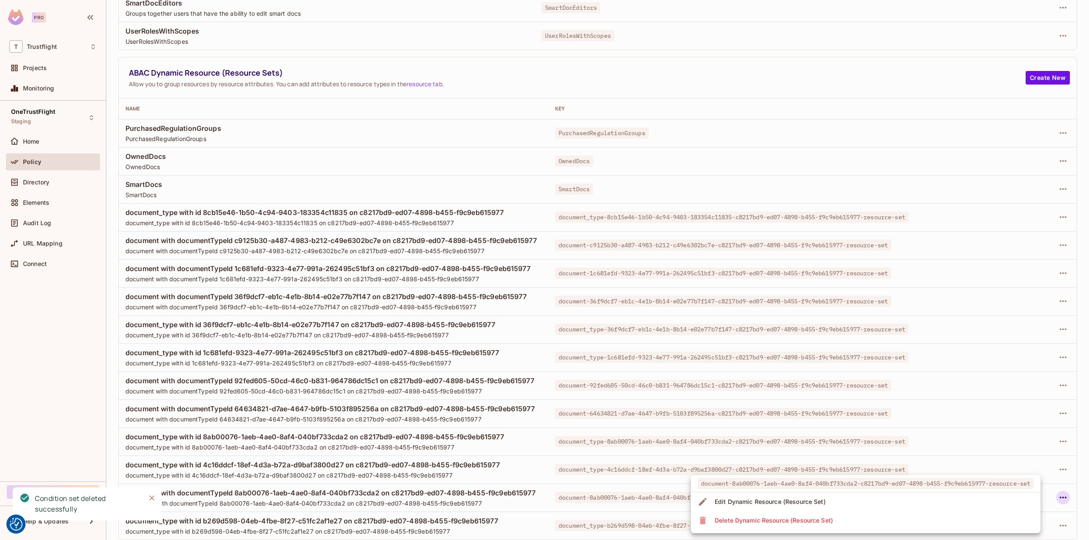
click at [893, 522] on li "Delete Dynamic Resource (Resource Set)" at bounding box center [866, 521] width 350 height 19
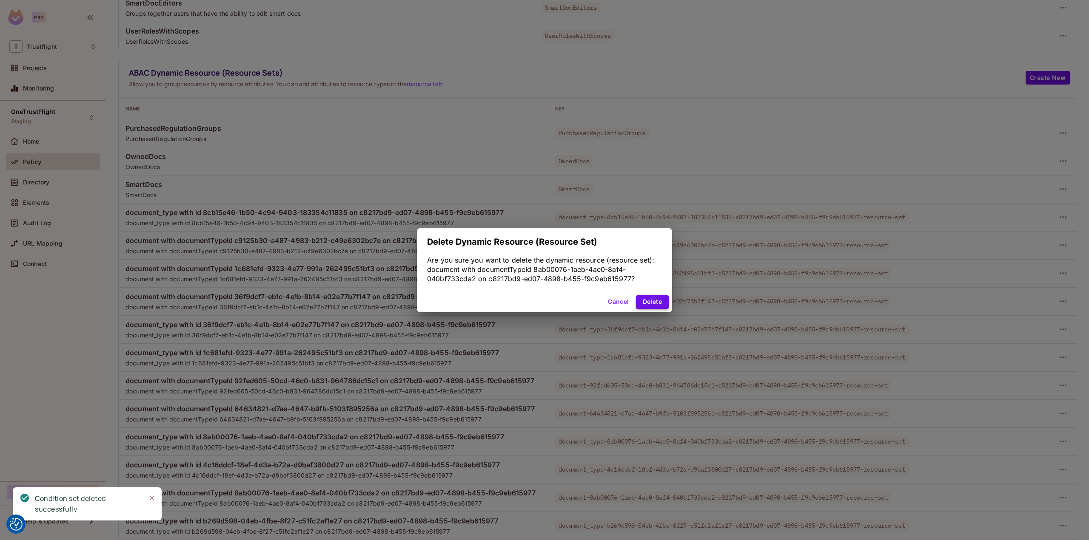
click at [654, 303] on button "Delete" at bounding box center [652, 303] width 33 height 14
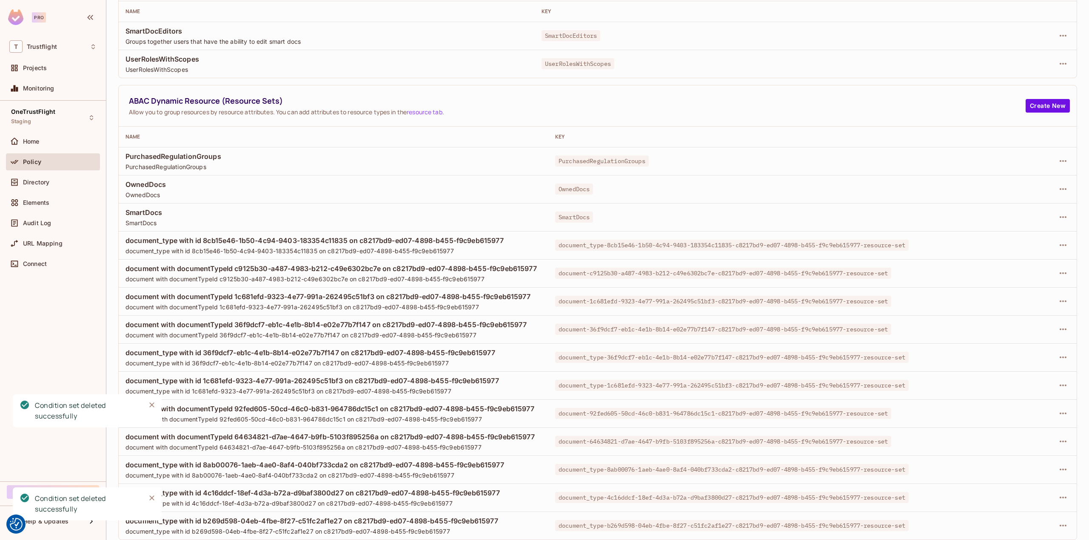
scroll to position [104, 0]
click at [1058, 247] on icon "button" at bounding box center [1063, 245] width 10 height 10
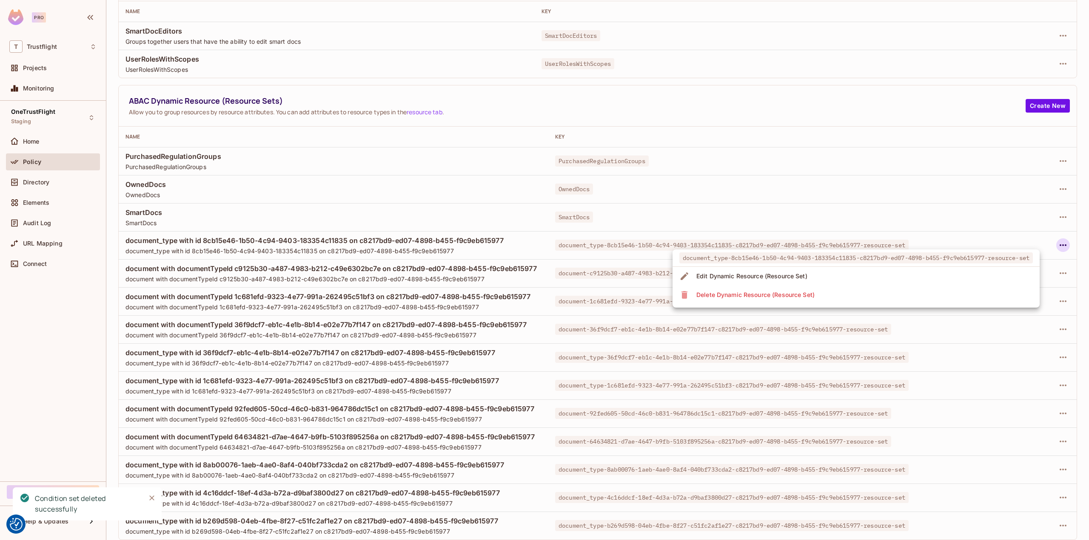
click at [803, 296] on div "Delete Dynamic Resource (Resource Set)" at bounding box center [755, 295] width 118 height 9
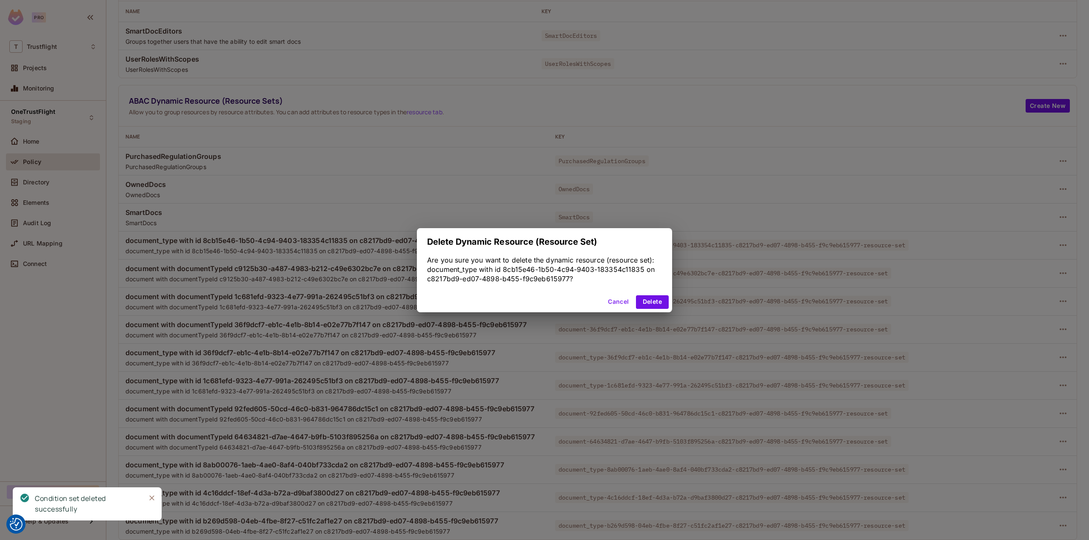
drag, startPoint x: 650, startPoint y: 300, endPoint x: 674, endPoint y: 303, distance: 24.9
click at [651, 300] on button "Delete" at bounding box center [652, 303] width 33 height 14
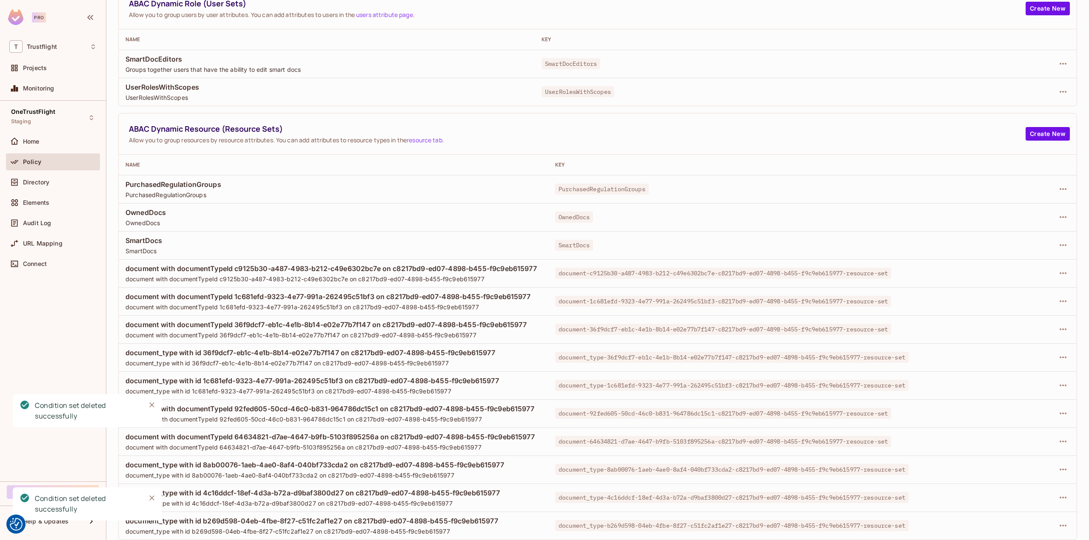
scroll to position [76, 0]
click at [1059, 273] on icon "button" at bounding box center [1062, 274] width 7 height 2
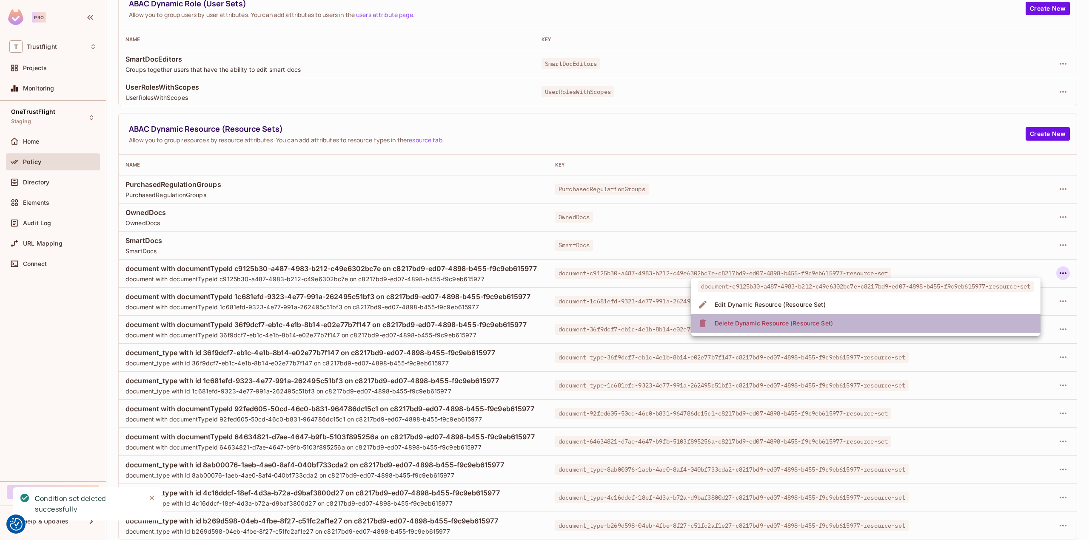
click at [828, 324] on div "Delete Dynamic Resource (Resource Set)" at bounding box center [773, 323] width 118 height 9
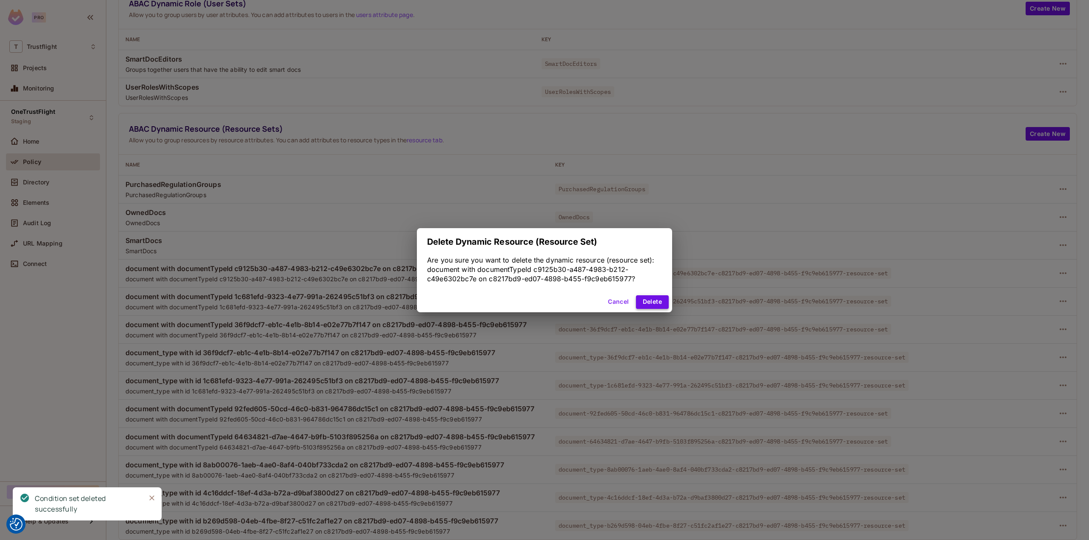
click at [657, 306] on button "Delete" at bounding box center [652, 303] width 33 height 14
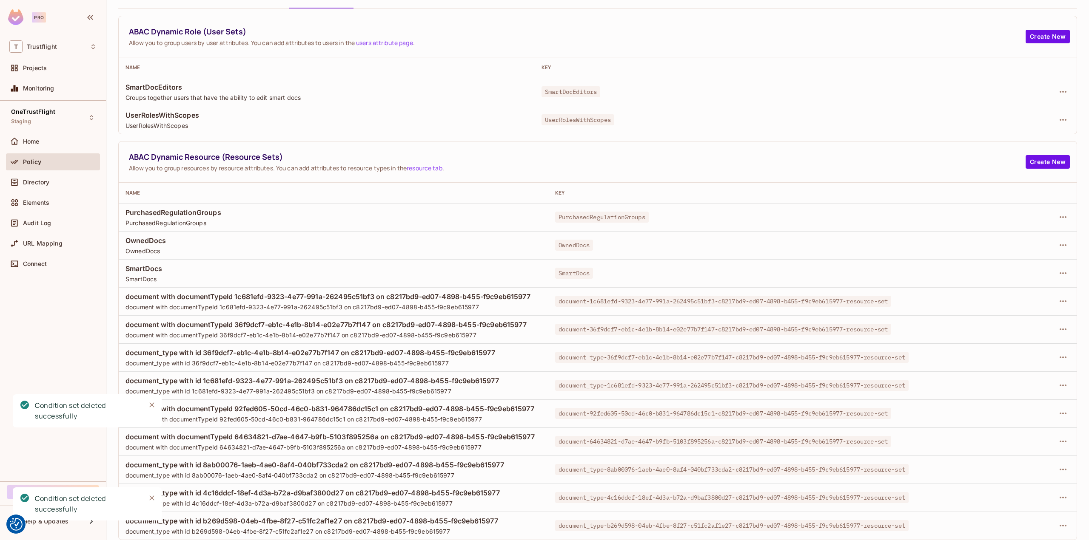
scroll to position [47, 0]
click at [1058, 528] on icon "button" at bounding box center [1063, 526] width 10 height 10
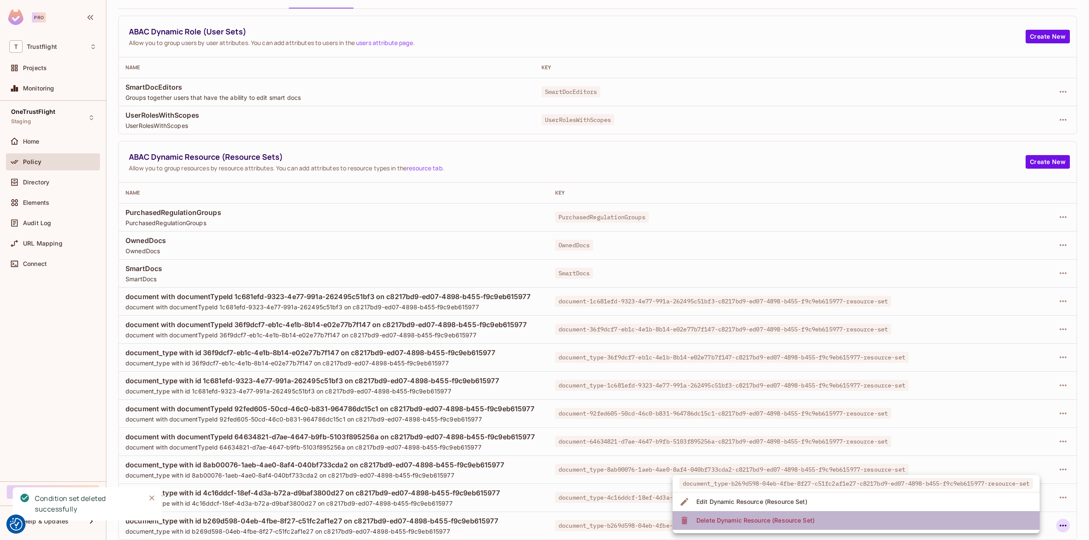
click at [960, 516] on li "Delete Dynamic Resource (Resource Set)" at bounding box center [855, 521] width 367 height 19
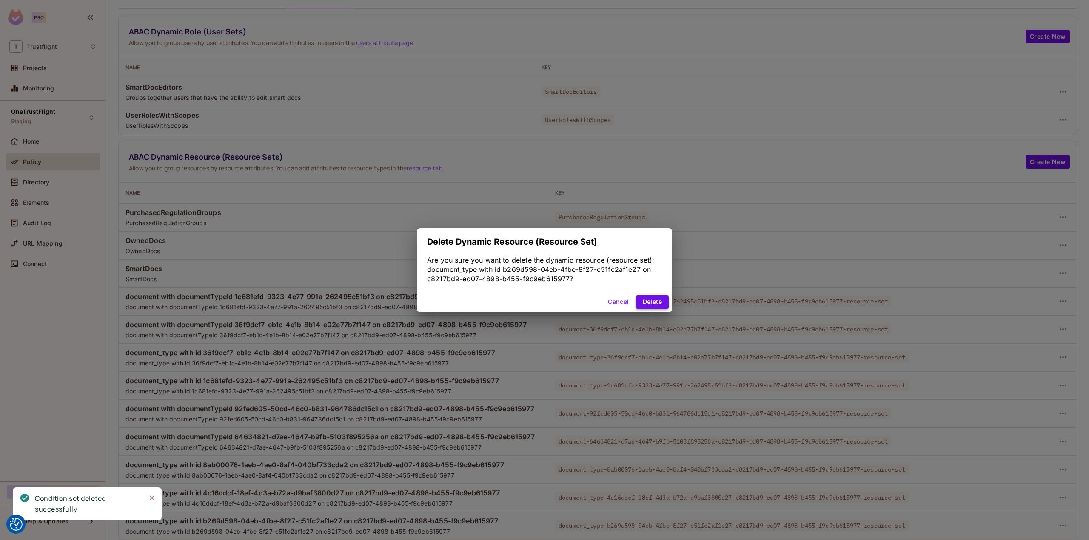
click at [668, 303] on button "Delete" at bounding box center [652, 303] width 33 height 14
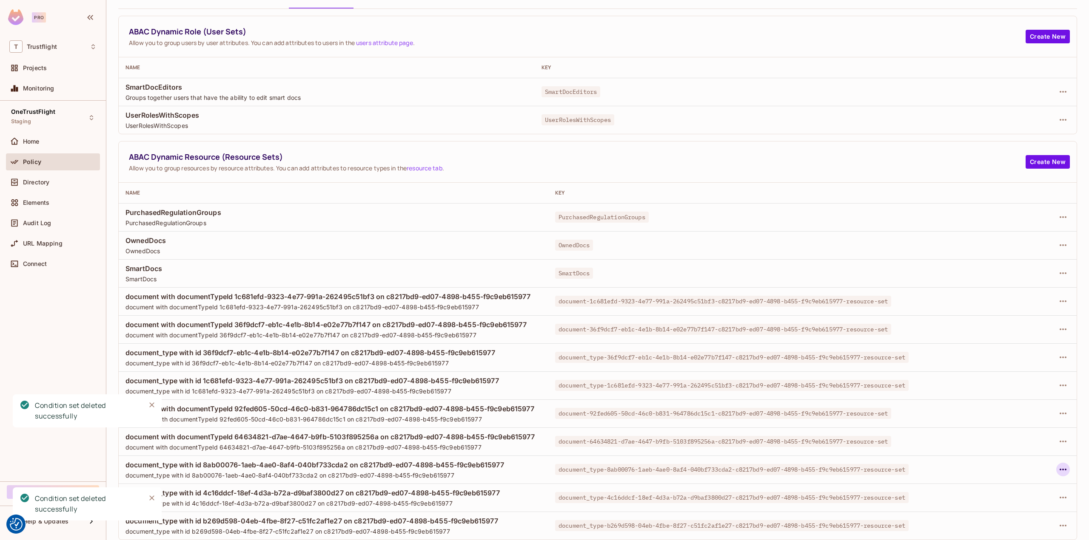
scroll to position [19, 0]
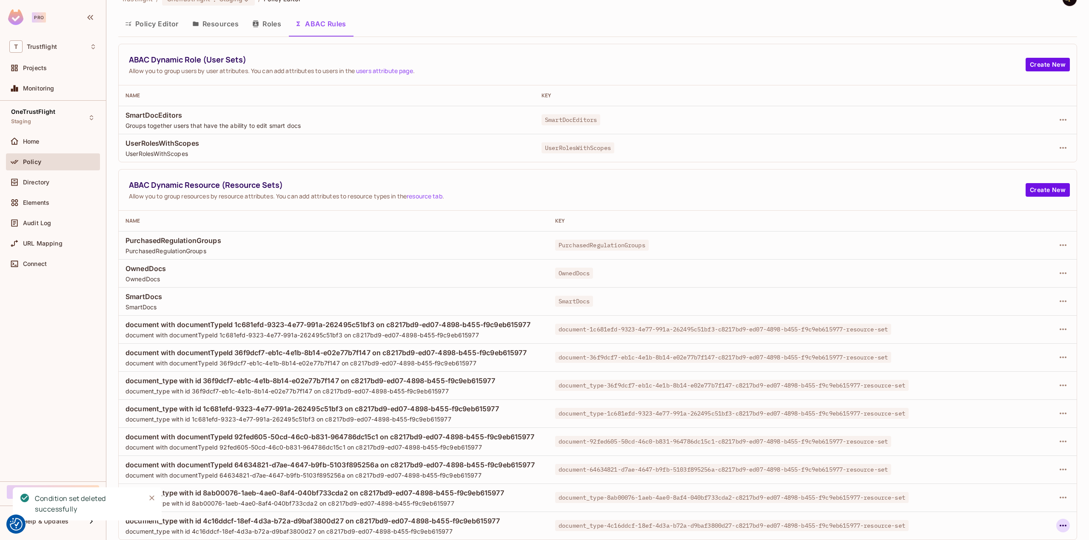
click at [1058, 524] on icon "button" at bounding box center [1063, 526] width 10 height 10
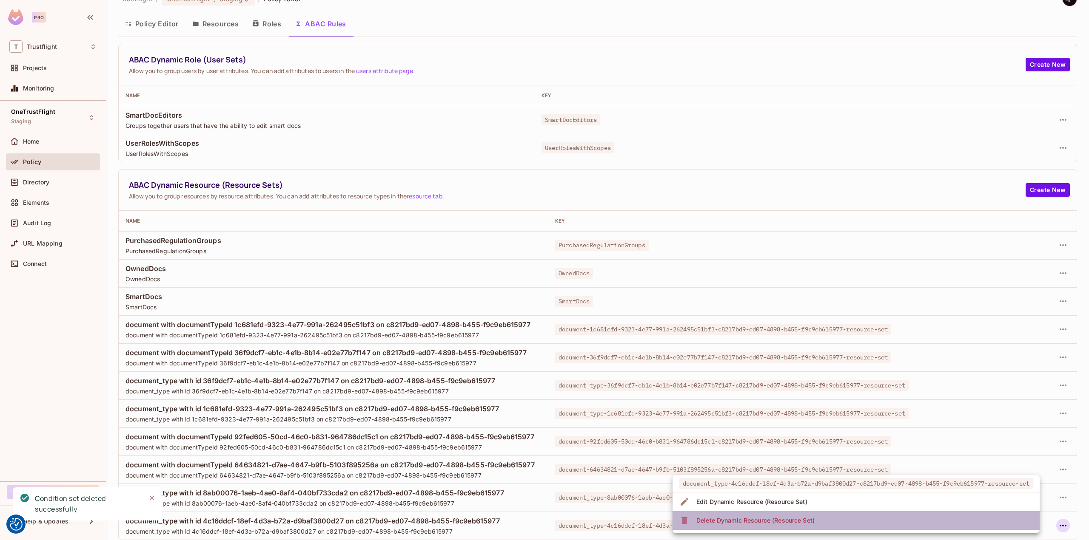
click at [961, 521] on li "Delete Dynamic Resource (Resource Set)" at bounding box center [855, 521] width 367 height 19
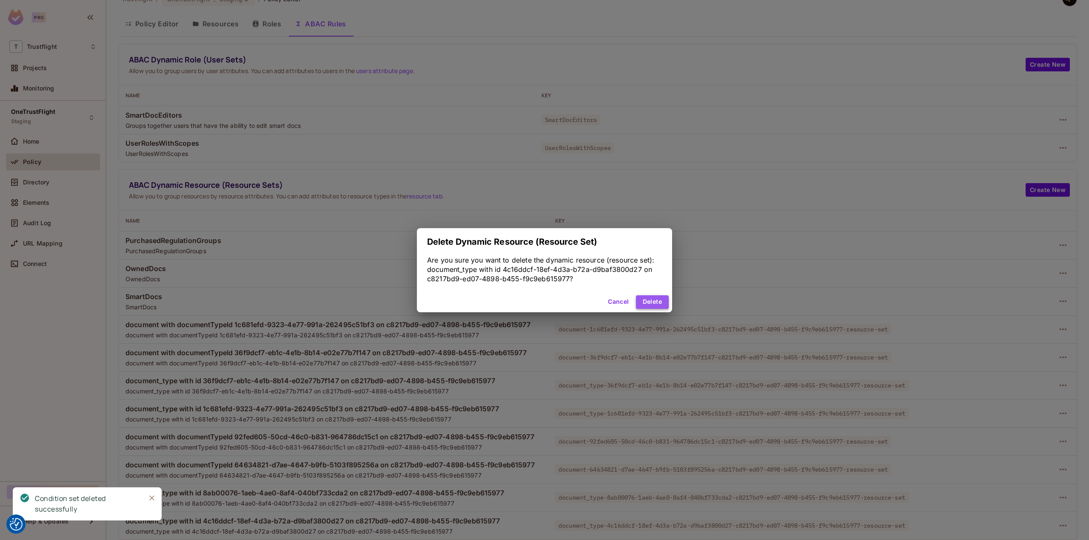
click at [651, 304] on button "Delete" at bounding box center [652, 303] width 33 height 14
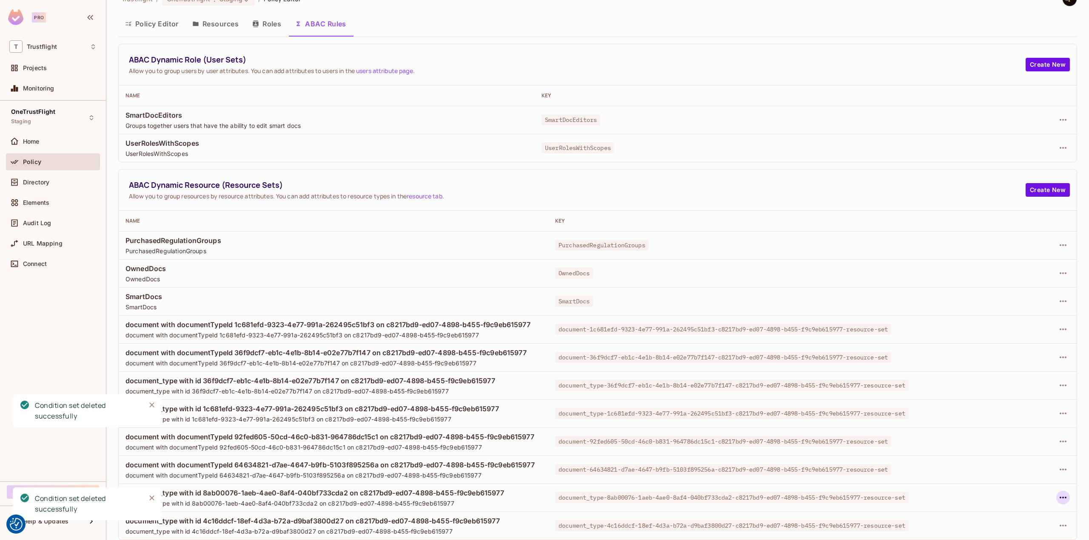
scroll to position [0, 0]
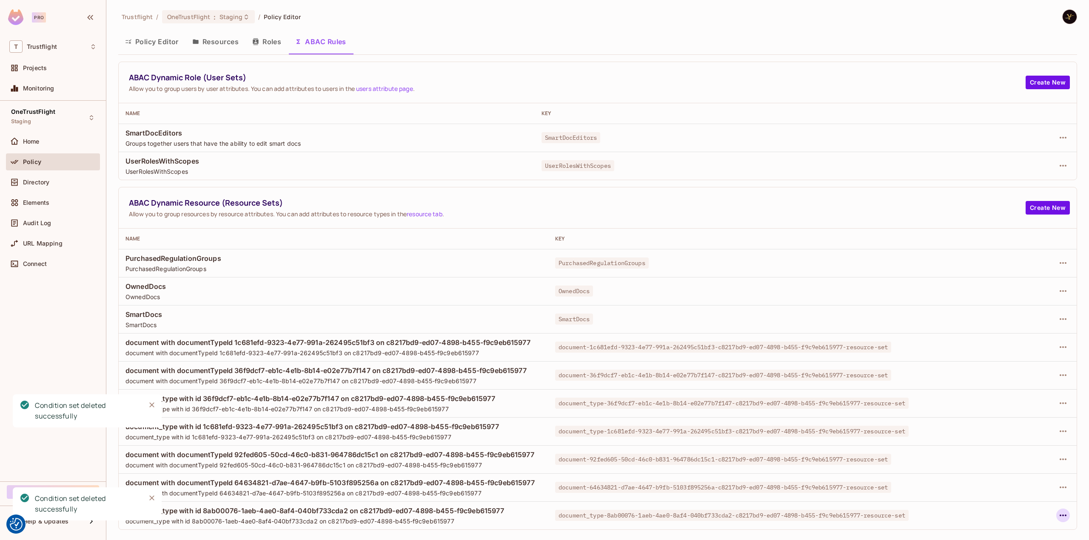
click at [1061, 519] on icon "button" at bounding box center [1063, 516] width 10 height 10
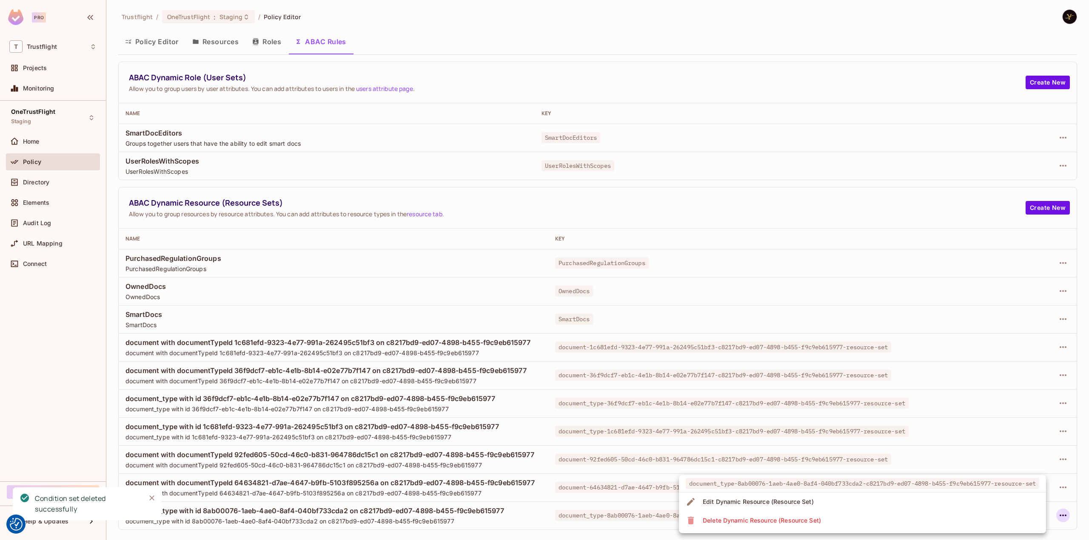
click at [819, 517] on div "Delete Dynamic Resource (Resource Set)" at bounding box center [761, 521] width 118 height 9
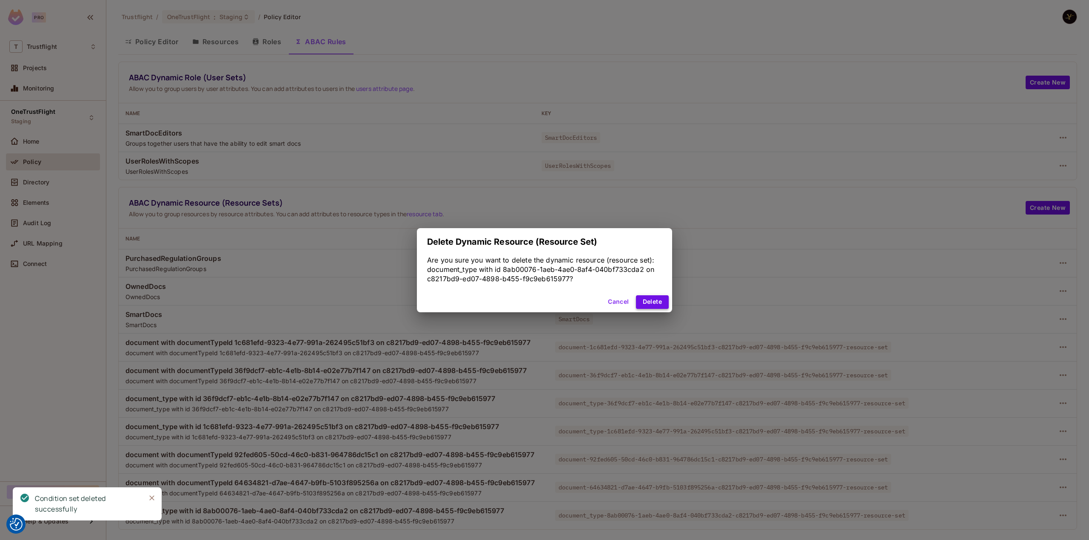
click at [651, 307] on button "Delete" at bounding box center [652, 303] width 33 height 14
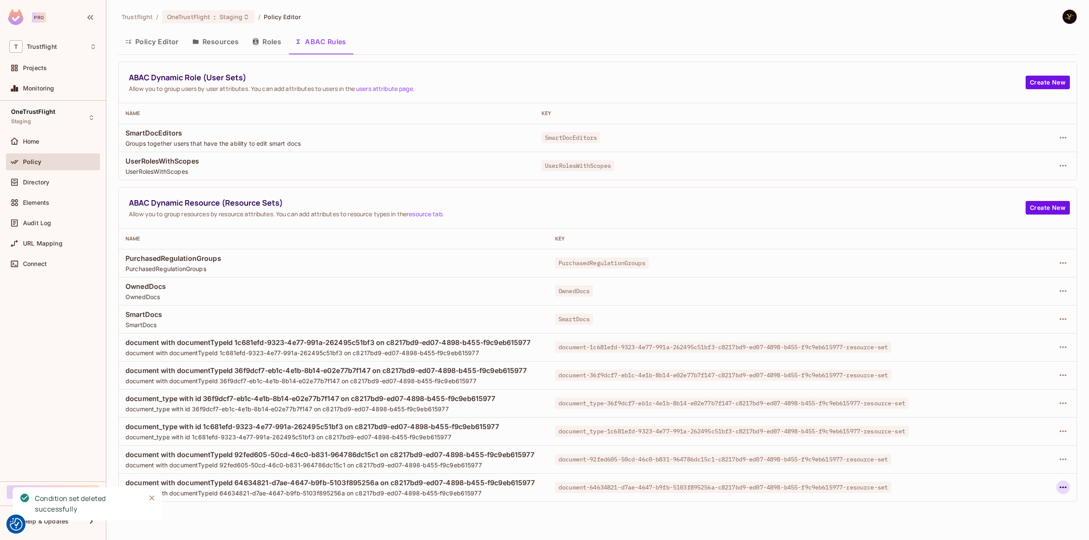
click at [1061, 482] on button "button" at bounding box center [1063, 488] width 14 height 14
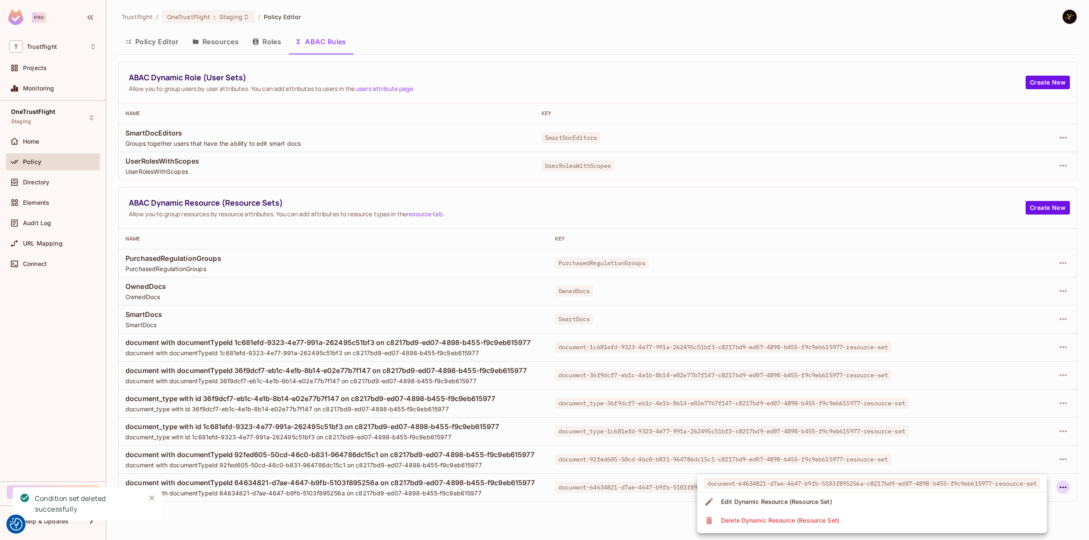
click at [898, 522] on li "Delete Dynamic Resource (Resource Set)" at bounding box center [872, 521] width 350 height 19
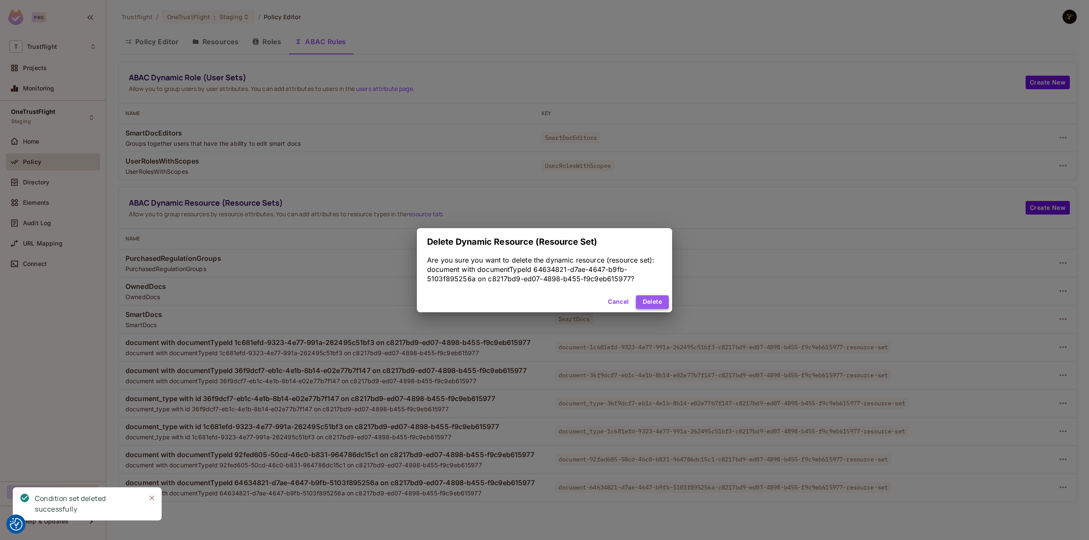
click at [656, 297] on button "Delete" at bounding box center [652, 303] width 33 height 14
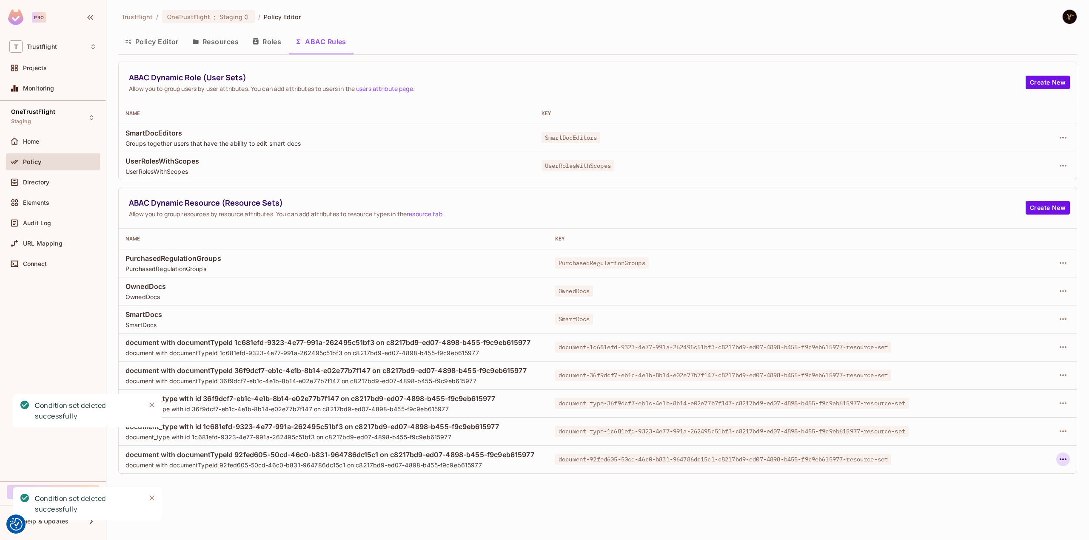
click at [1061, 459] on icon "button" at bounding box center [1063, 460] width 10 height 10
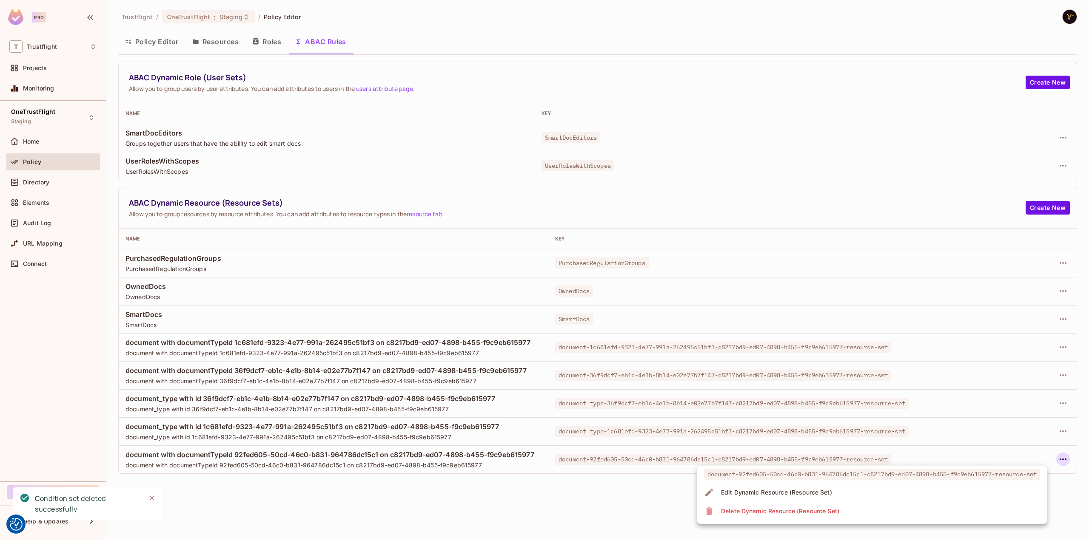
click at [838, 510] on div "Delete Dynamic Resource (Resource Set)" at bounding box center [780, 511] width 118 height 9
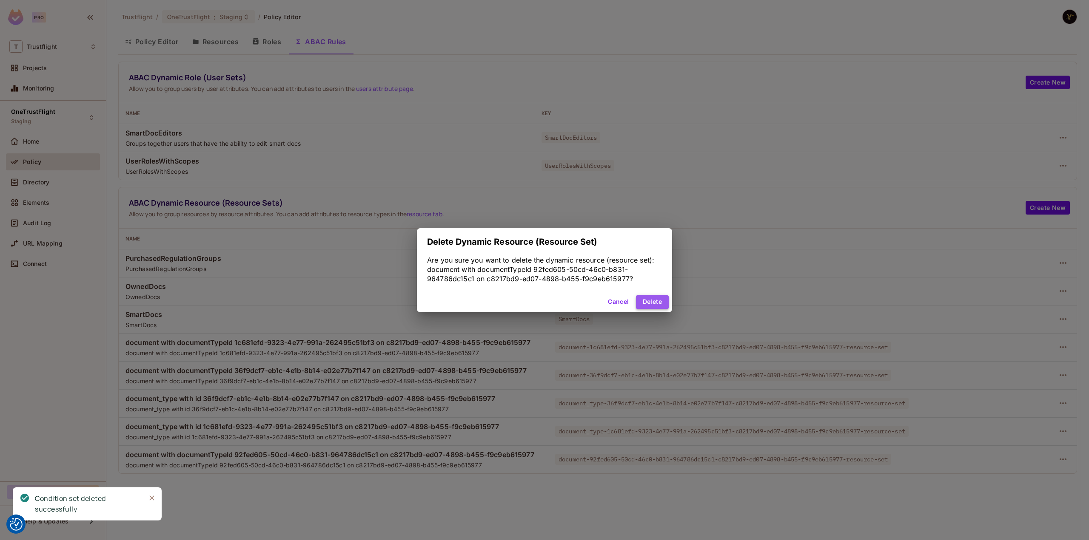
click at [654, 299] on button "Delete" at bounding box center [652, 303] width 33 height 14
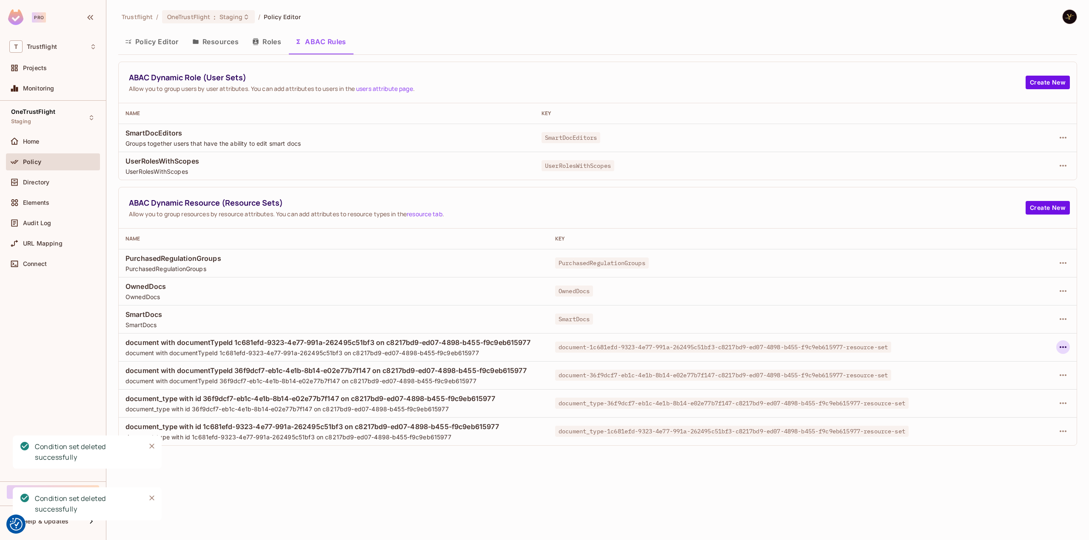
click at [1060, 348] on icon "button" at bounding box center [1063, 347] width 10 height 10
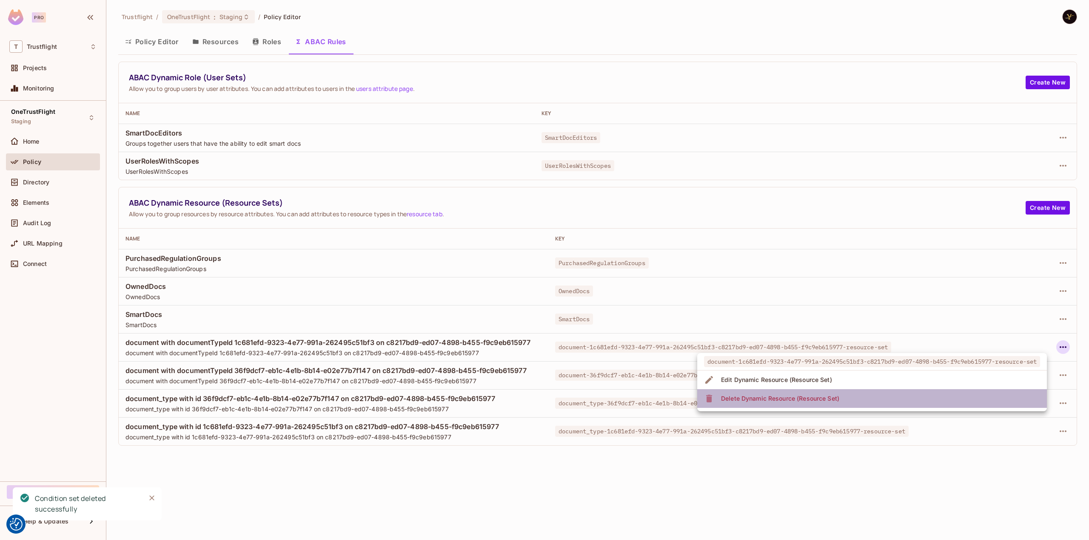
click at [910, 392] on li "Delete Dynamic Resource (Resource Set)" at bounding box center [872, 399] width 350 height 19
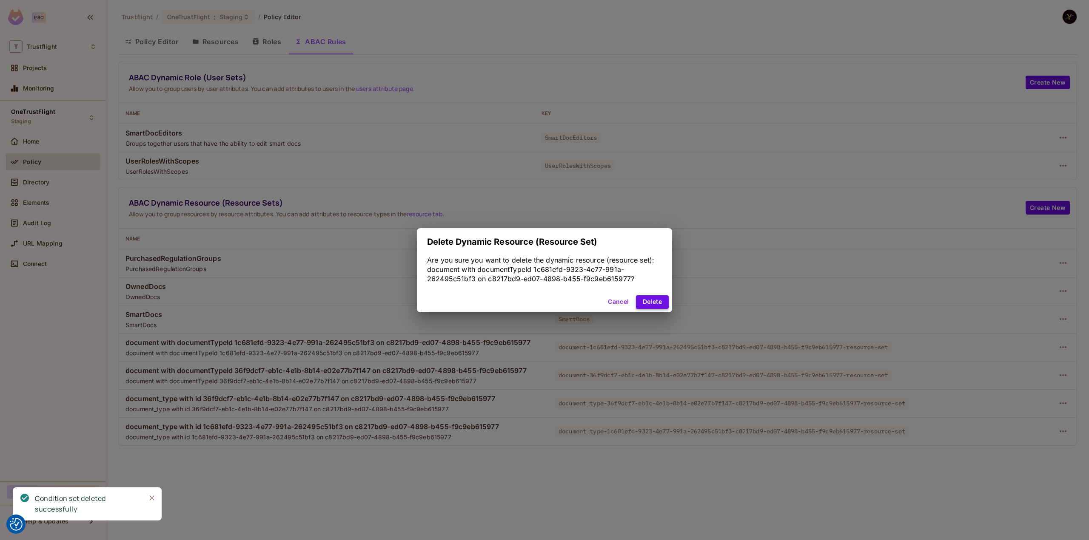
click at [645, 298] on button "Delete" at bounding box center [652, 303] width 33 height 14
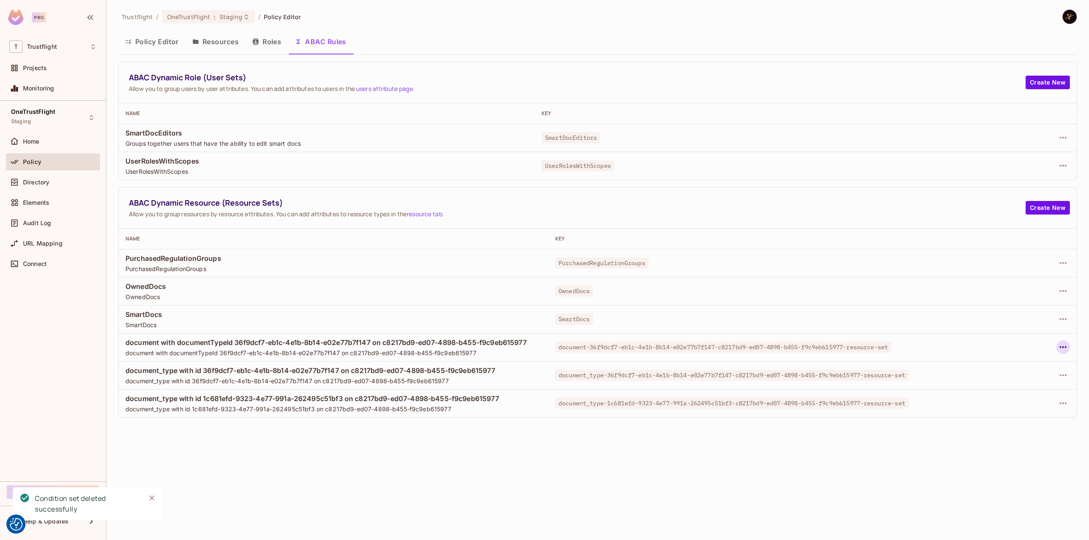
click at [1065, 347] on icon "button" at bounding box center [1062, 348] width 7 height 2
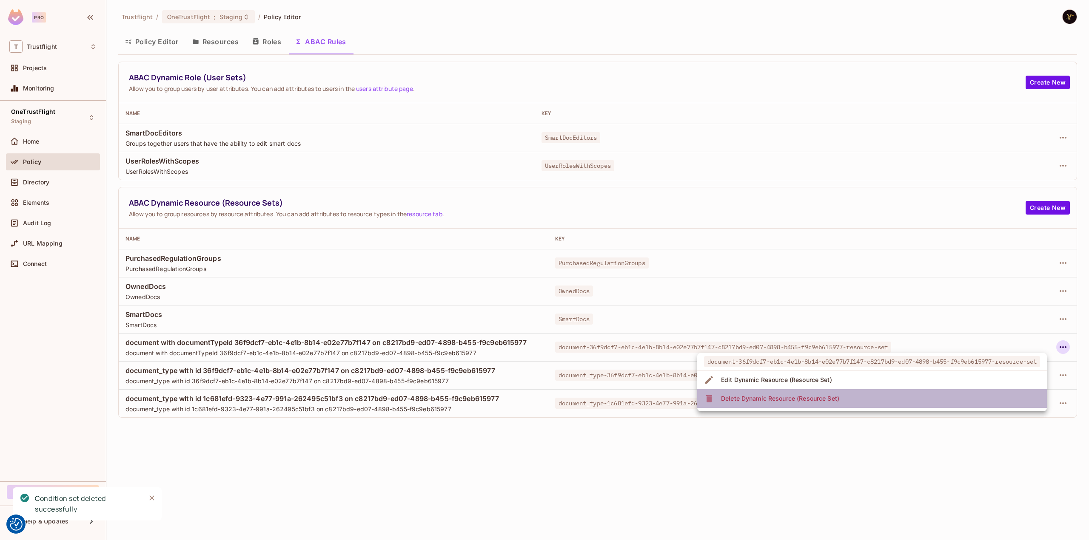
click at [800, 395] on div "Delete Dynamic Resource (Resource Set)" at bounding box center [780, 399] width 118 height 9
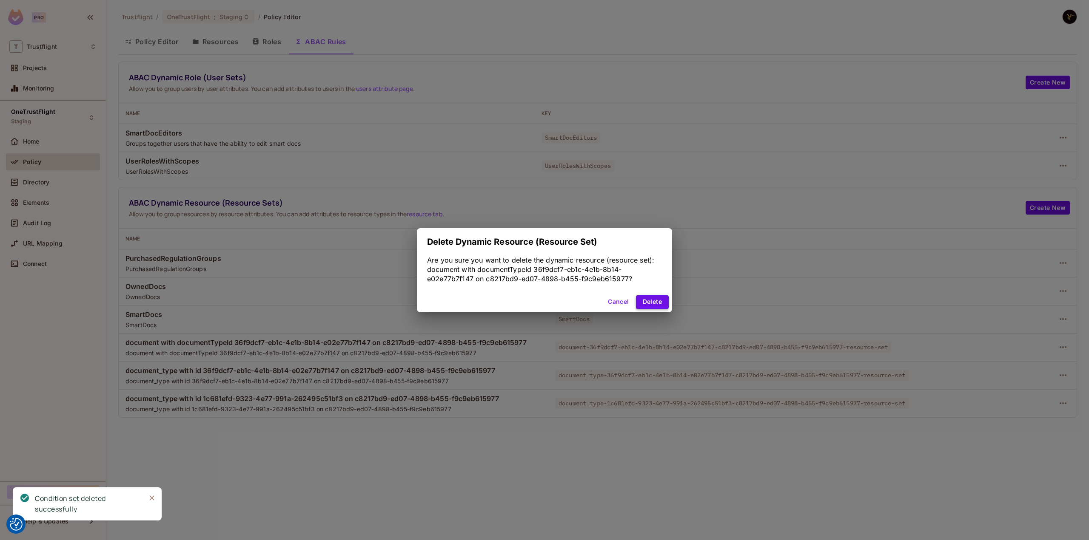
click at [656, 305] on button "Delete" at bounding box center [652, 303] width 33 height 14
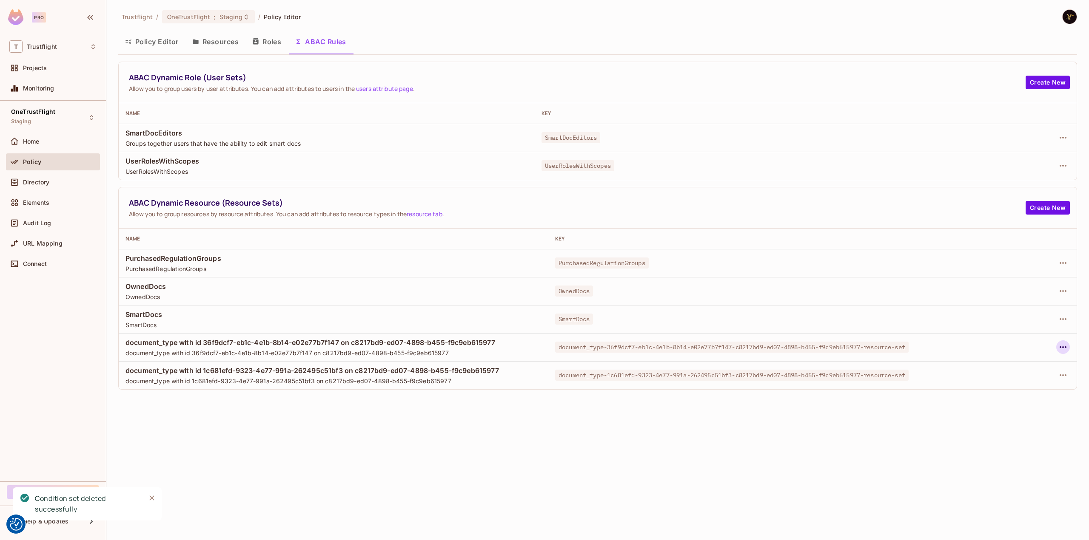
click at [1060, 348] on icon "button" at bounding box center [1063, 347] width 10 height 10
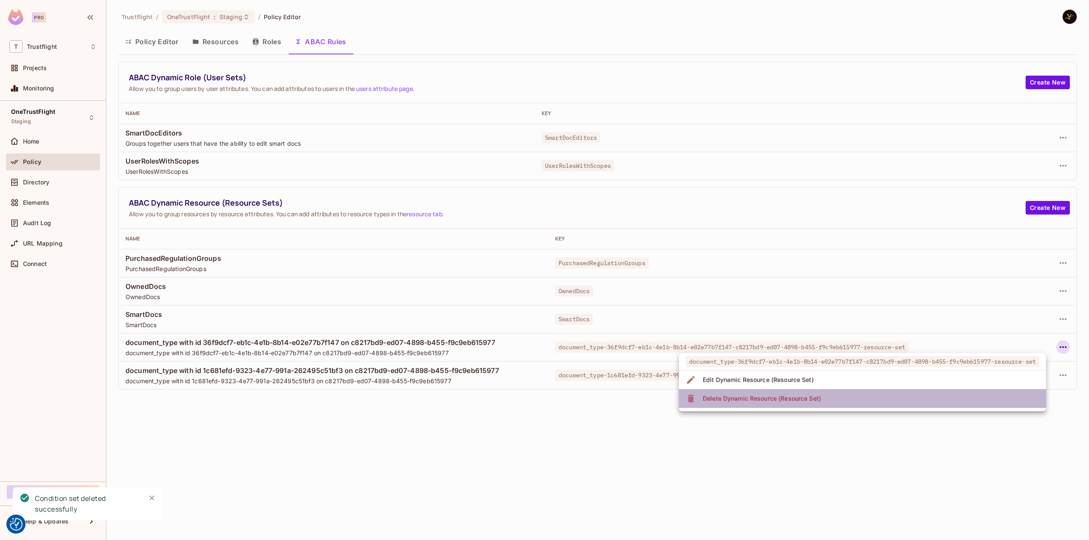
click at [762, 396] on div "Delete Dynamic Resource (Resource Set)" at bounding box center [761, 399] width 118 height 9
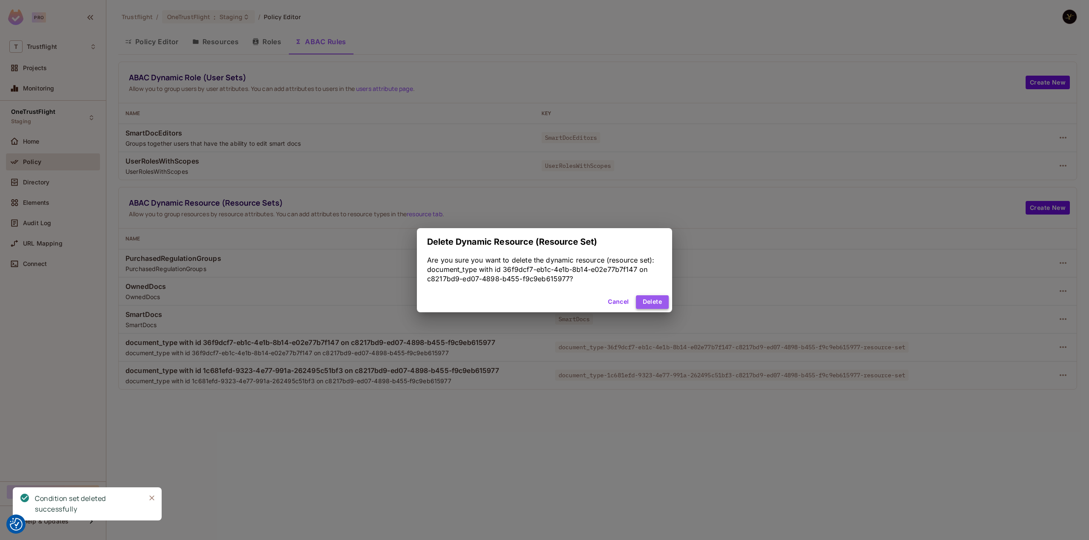
click at [664, 301] on button "Delete" at bounding box center [652, 303] width 33 height 14
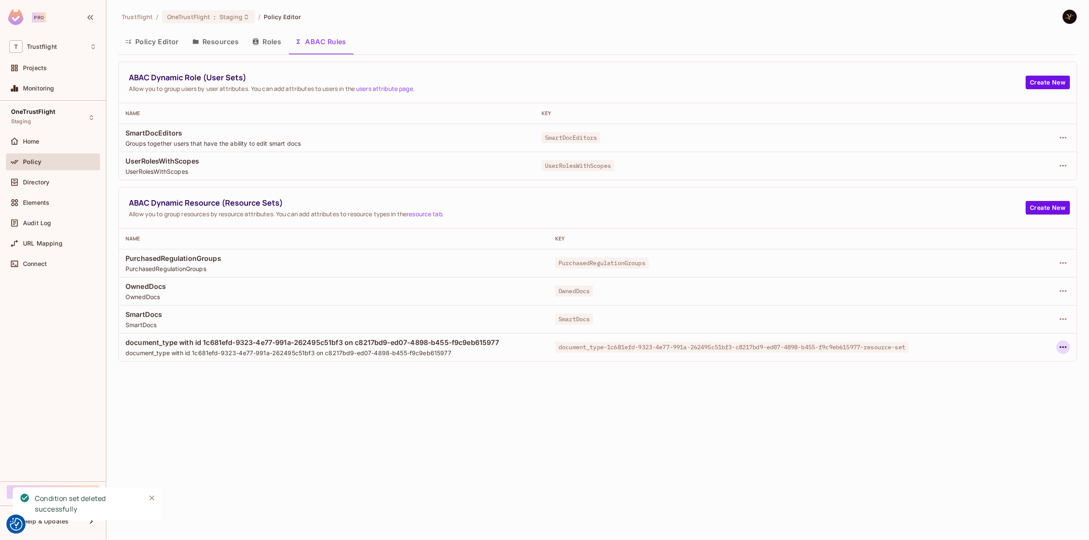
click at [1062, 349] on icon "button" at bounding box center [1063, 347] width 10 height 10
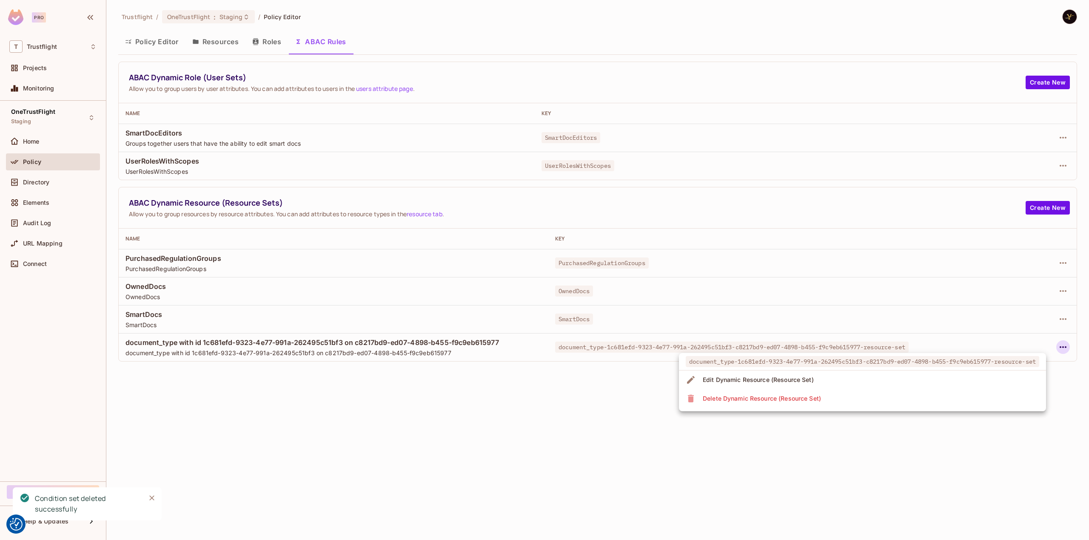
click at [845, 405] on li "Delete Dynamic Resource (Resource Set)" at bounding box center [862, 399] width 367 height 19
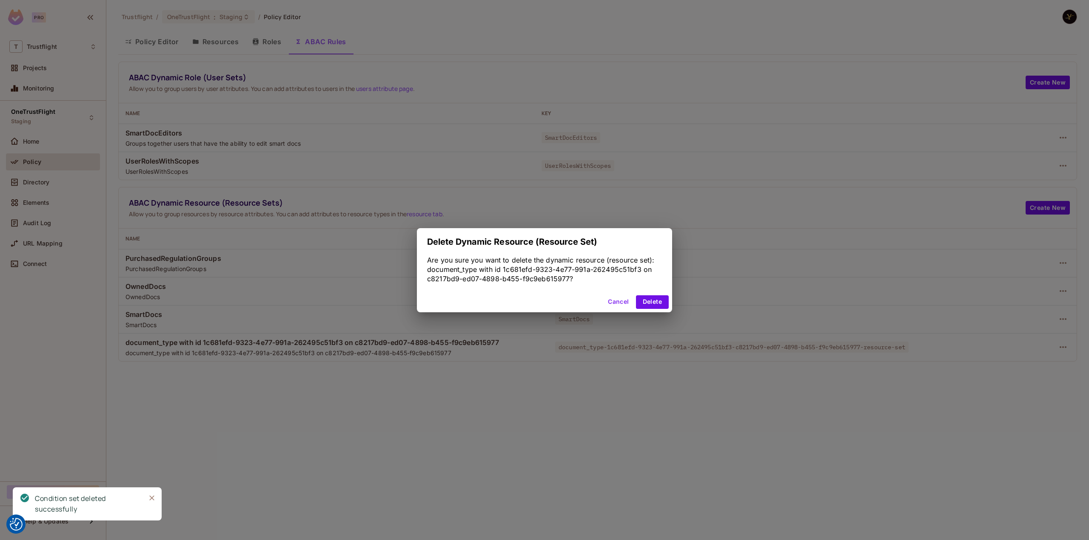
drag, startPoint x: 663, startPoint y: 310, endPoint x: 654, endPoint y: 302, distance: 11.8
click at [663, 309] on div "Cancel Delete" at bounding box center [544, 302] width 255 height 20
click at [653, 301] on button "Delete" at bounding box center [652, 303] width 33 height 14
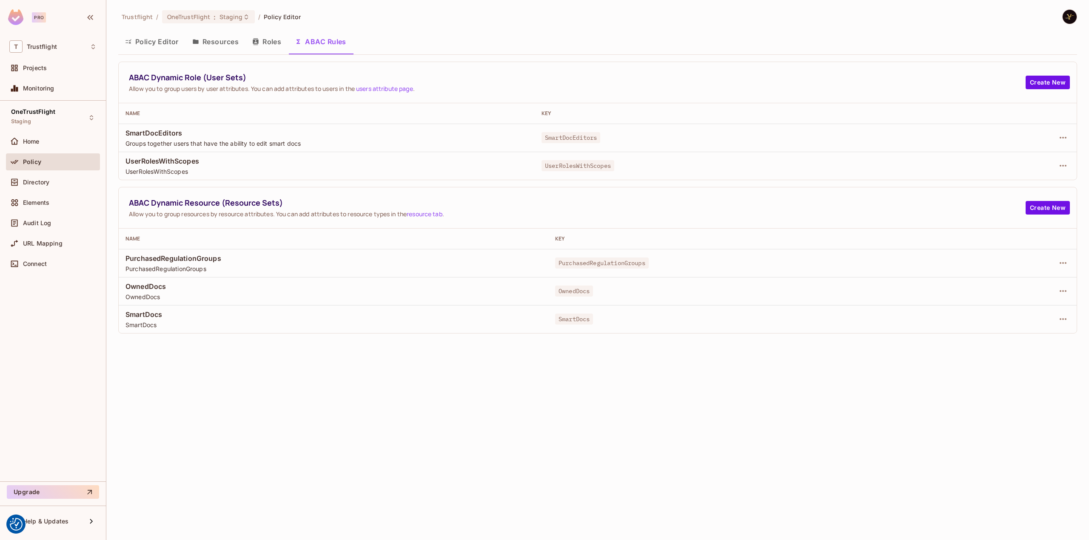
click at [226, 34] on button "Resources" at bounding box center [215, 41] width 60 height 21
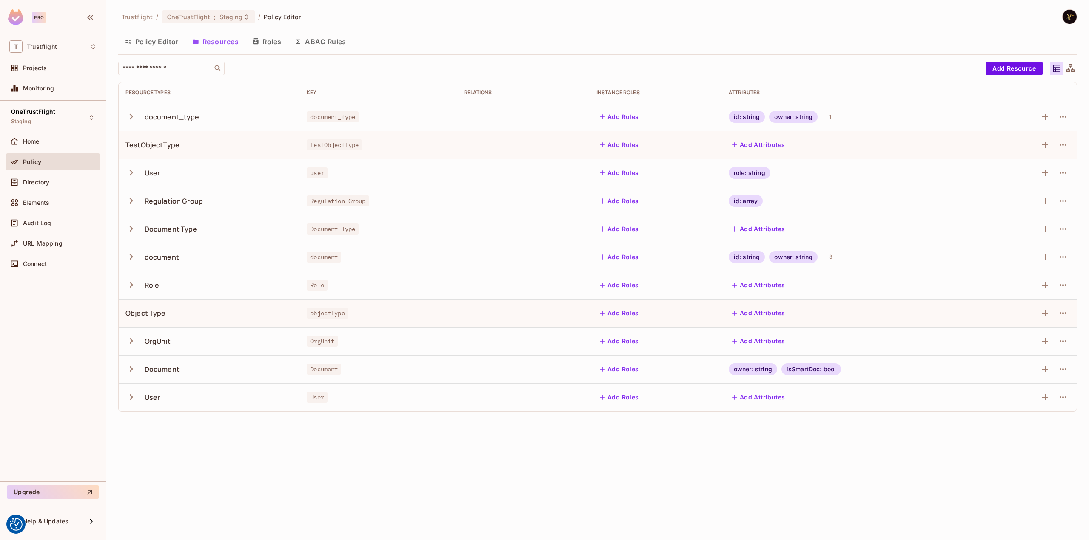
click at [134, 168] on icon "button" at bounding box center [130, 172] width 11 height 11
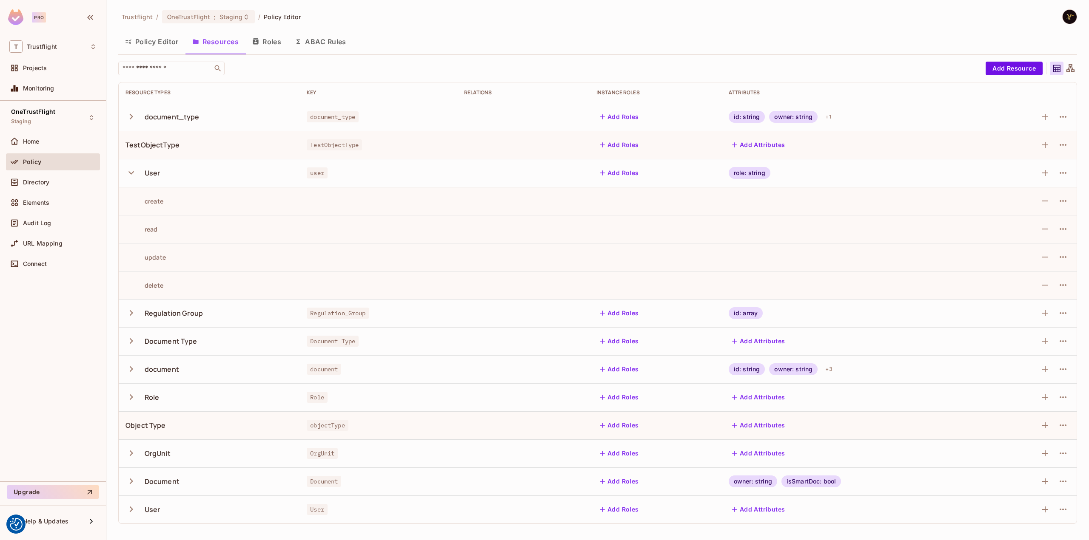
click at [134, 168] on icon "button" at bounding box center [130, 172] width 11 height 11
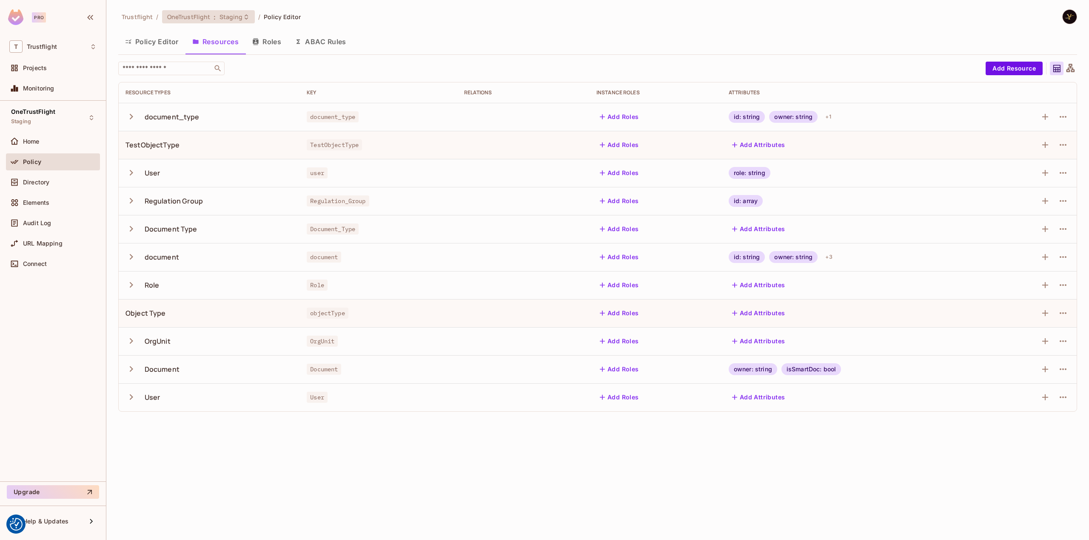
click at [234, 17] on span "Staging" at bounding box center [230, 17] width 23 height 8
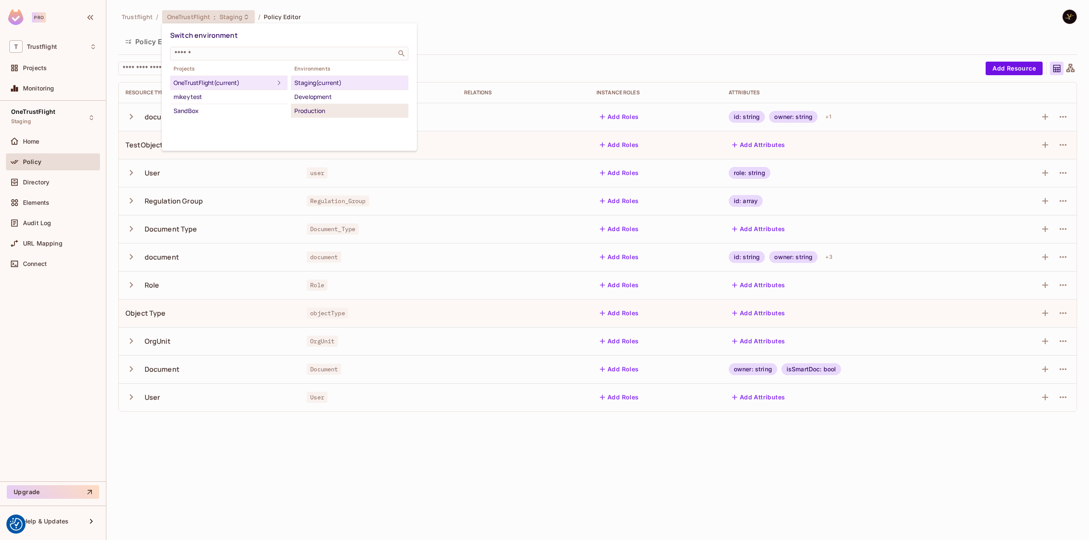
click at [305, 107] on div "Production" at bounding box center [349, 111] width 111 height 10
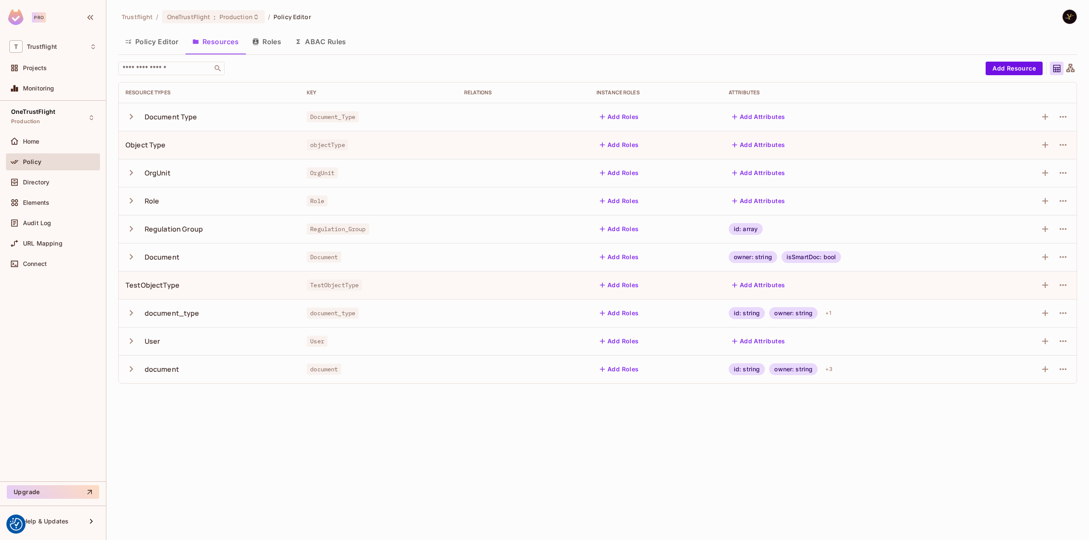
click at [314, 38] on button "ABAC Rules" at bounding box center [320, 41] width 65 height 21
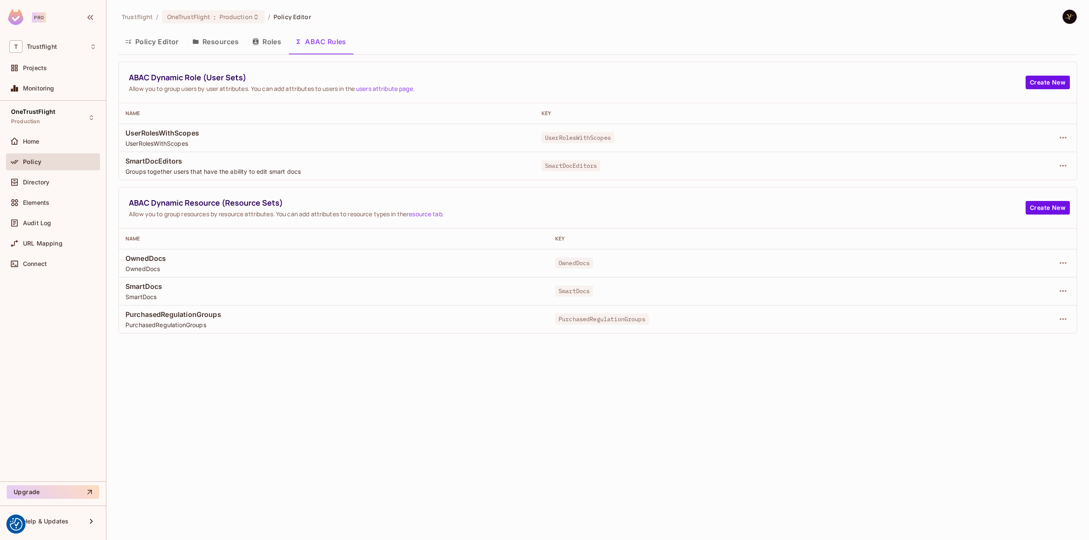
click at [264, 36] on button "Roles" at bounding box center [266, 41] width 43 height 21
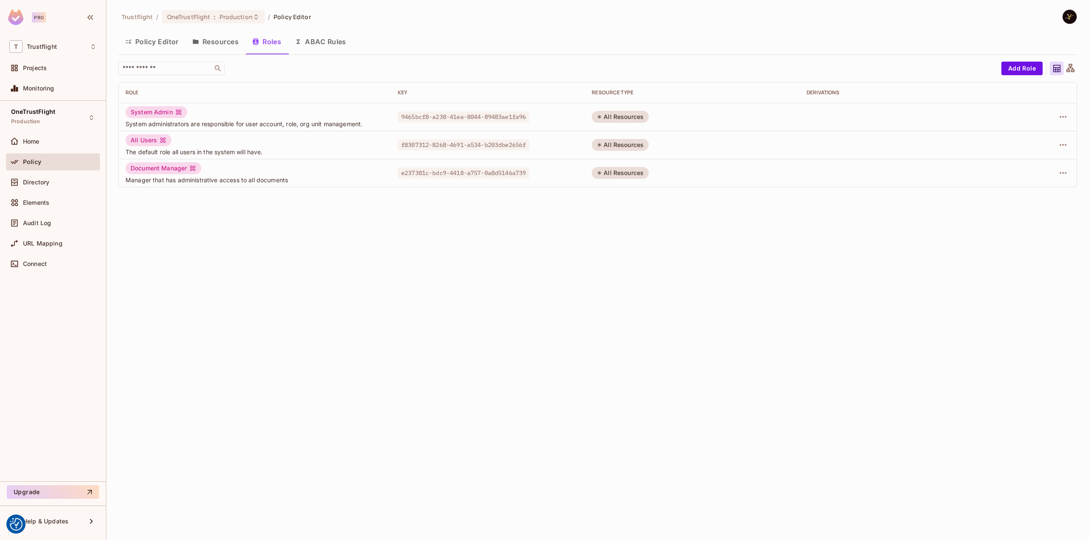
click at [219, 43] on button "Resources" at bounding box center [215, 41] width 60 height 21
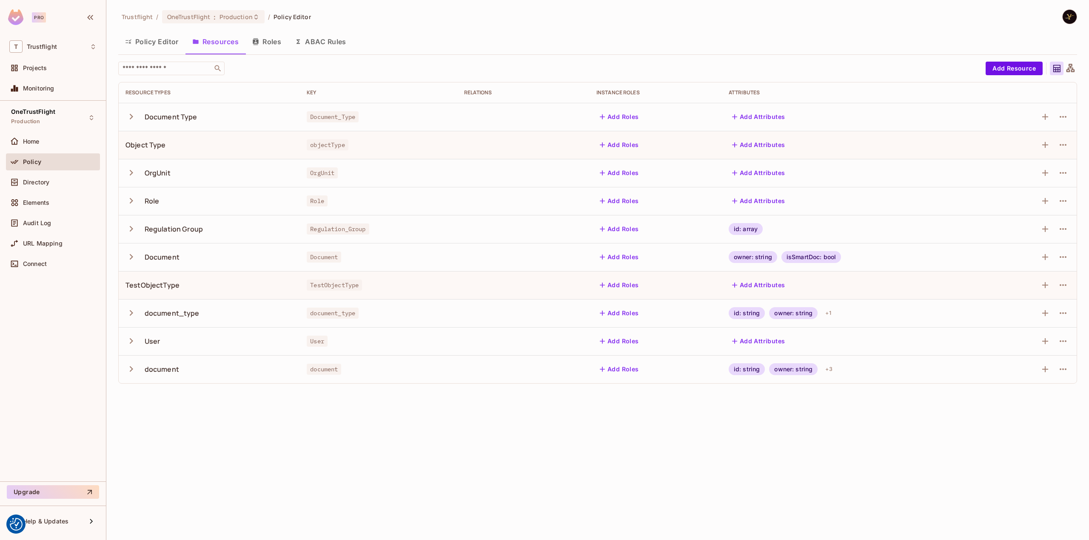
click at [130, 117] on icon "button" at bounding box center [130, 116] width 11 height 11
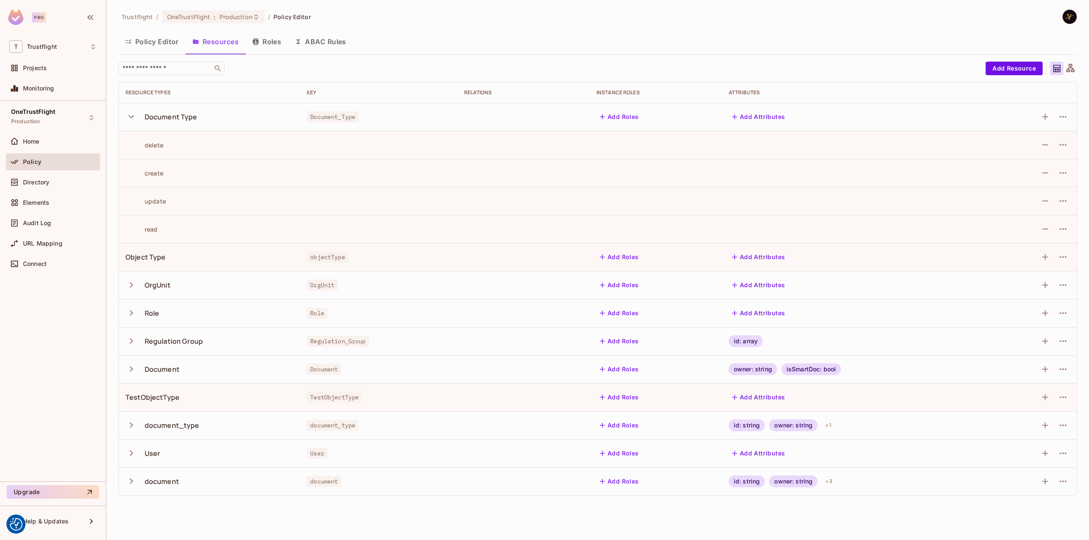
click at [130, 117] on icon "button" at bounding box center [131, 116] width 6 height 3
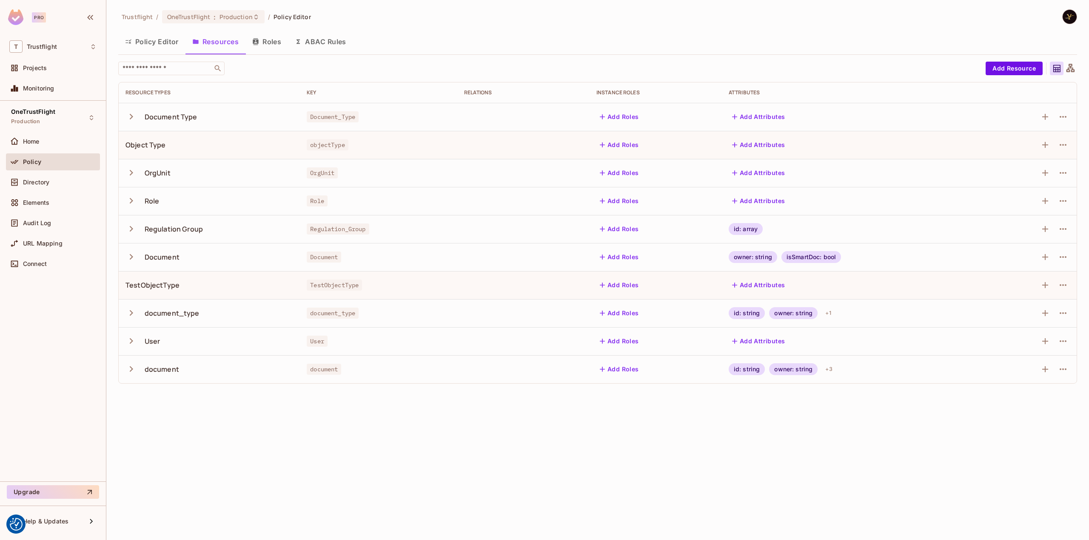
click at [264, 40] on button "Roles" at bounding box center [266, 41] width 43 height 21
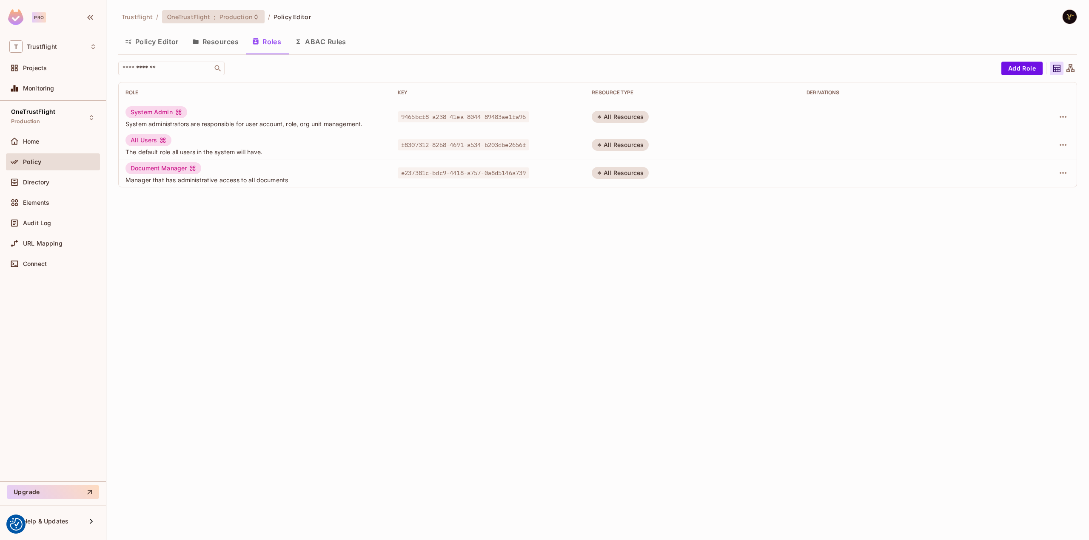
click at [233, 20] on span "Production" at bounding box center [235, 17] width 33 height 8
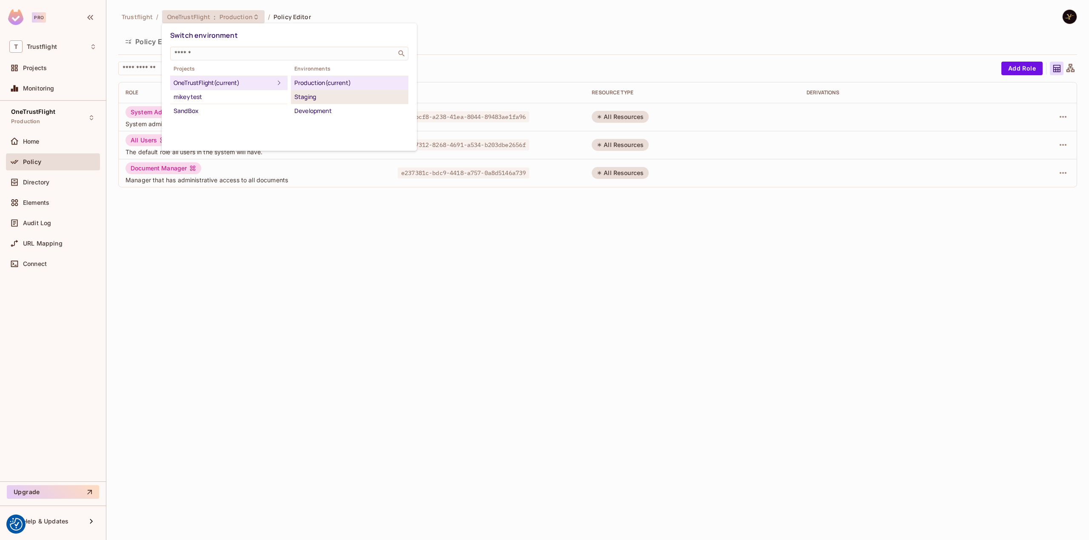
click at [307, 101] on div "Staging" at bounding box center [349, 97] width 111 height 10
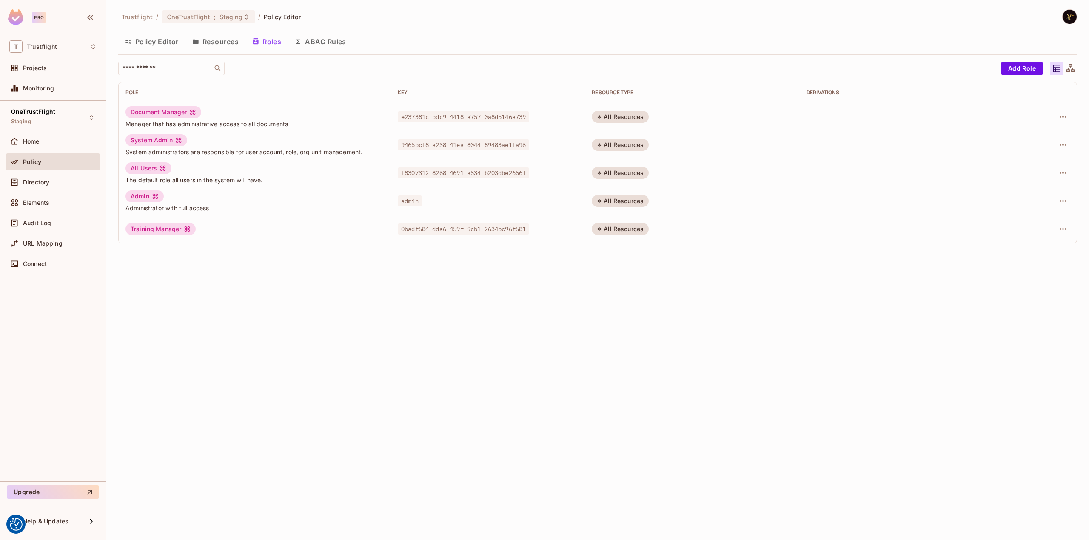
click at [322, 39] on button "ABAC Rules" at bounding box center [320, 41] width 65 height 21
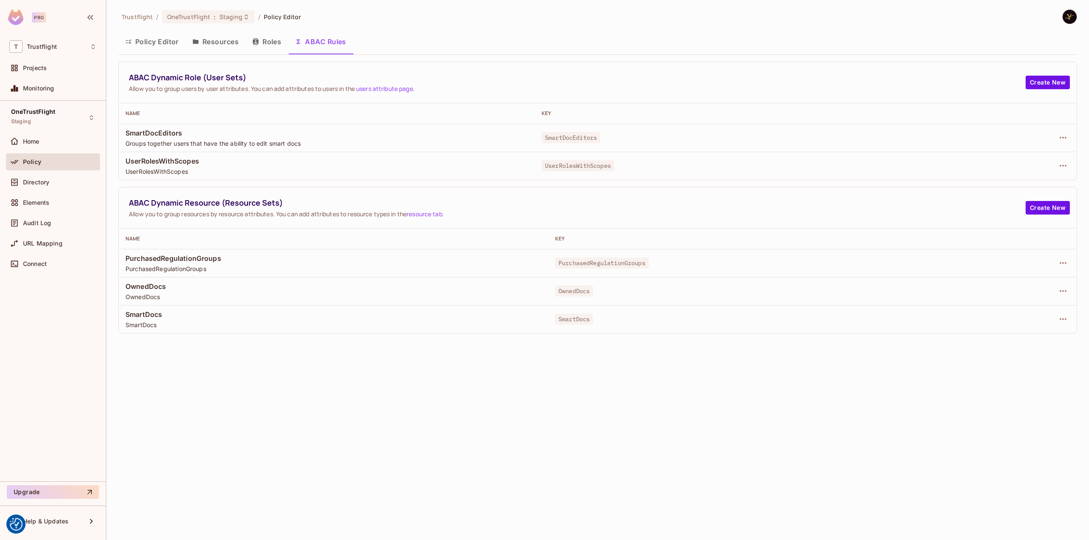
click at [212, 38] on button "Resources" at bounding box center [215, 41] width 60 height 21
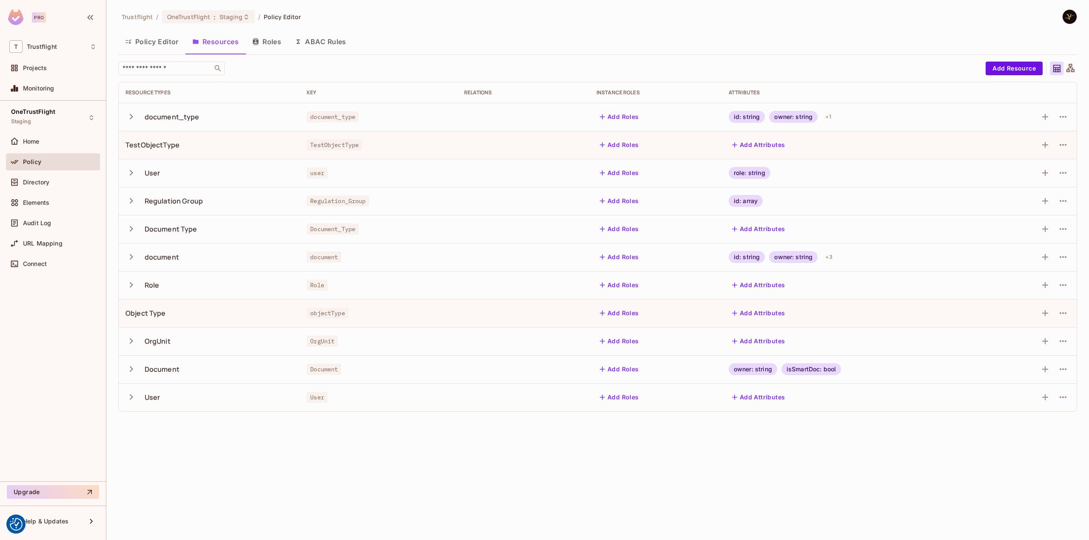
click at [157, 36] on button "Policy Editor" at bounding box center [151, 41] width 67 height 21
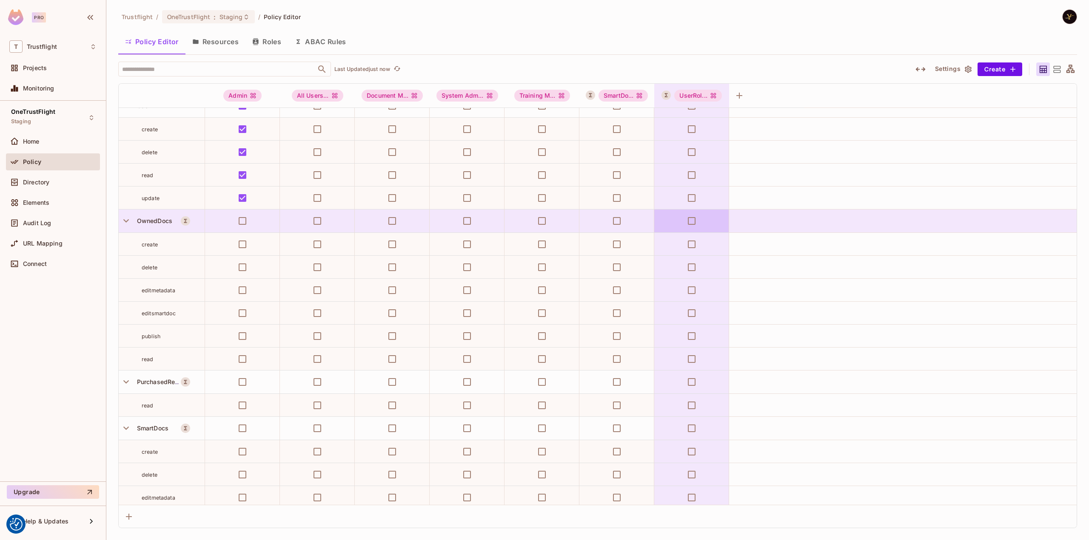
scroll to position [1397, 0]
